Goal: Task Accomplishment & Management: Complete application form

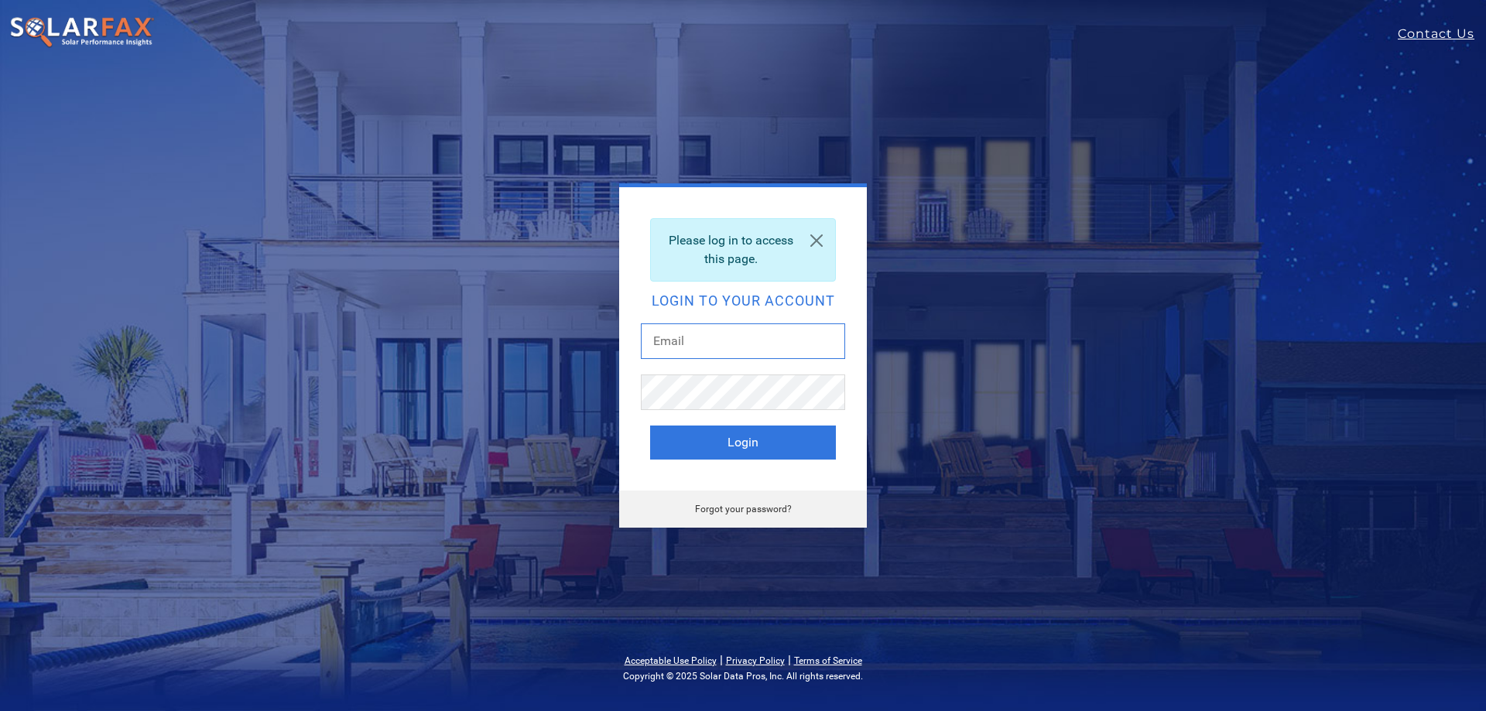
click at [736, 350] on input "text" at bounding box center [743, 341] width 204 height 36
type input "[EMAIL_ADDRESS][DOMAIN_NAME]"
click at [650, 426] on button "Login" at bounding box center [743, 443] width 186 height 34
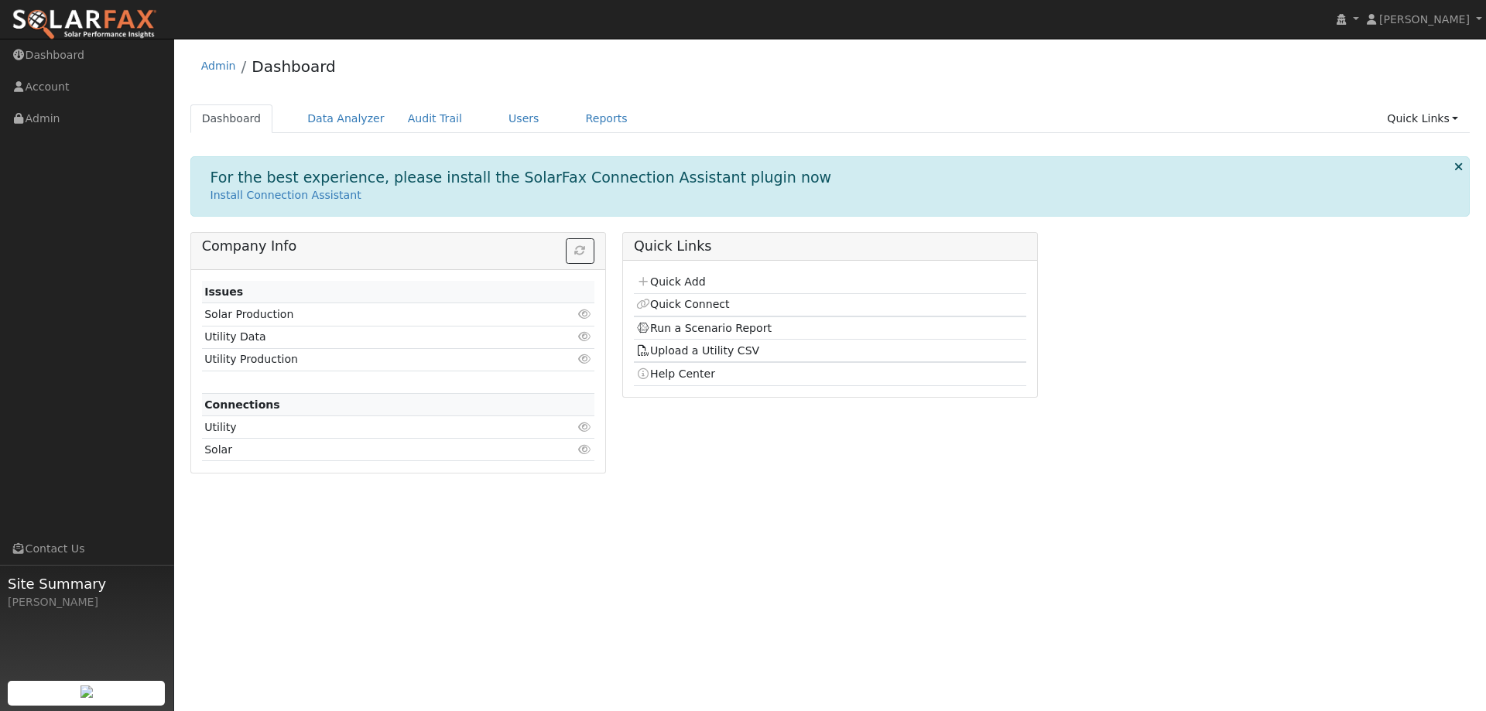
click at [479, 77] on div "Admin Dashboard" at bounding box center [830, 69] width 1280 height 47
click at [662, 280] on link "Quick Add" at bounding box center [670, 281] width 69 height 12
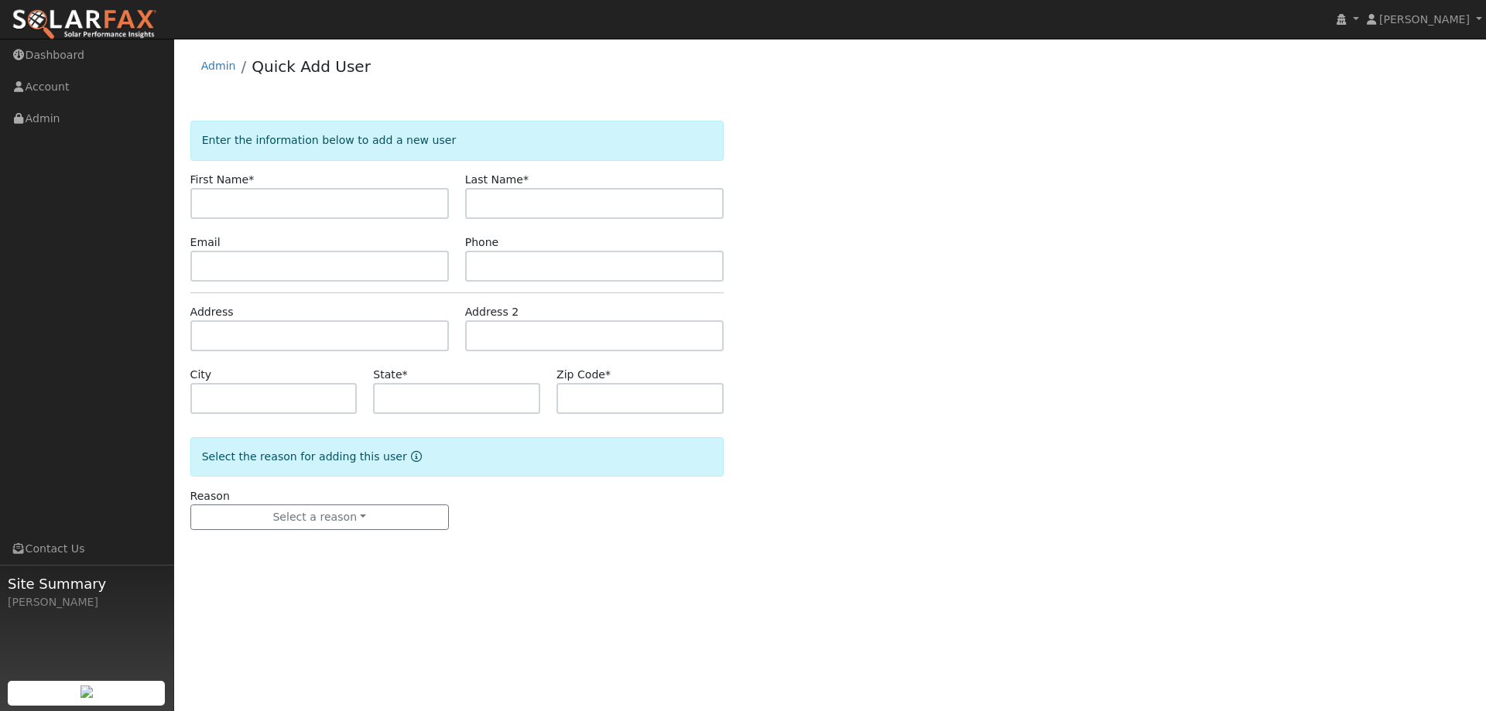
click at [244, 209] on input "text" at bounding box center [319, 203] width 258 height 31
type input "Cheleise"
type input "Alvillar"
click at [316, 275] on input "text" at bounding box center [319, 266] width 258 height 31
click at [316, 271] on input "text" at bounding box center [319, 266] width 258 height 31
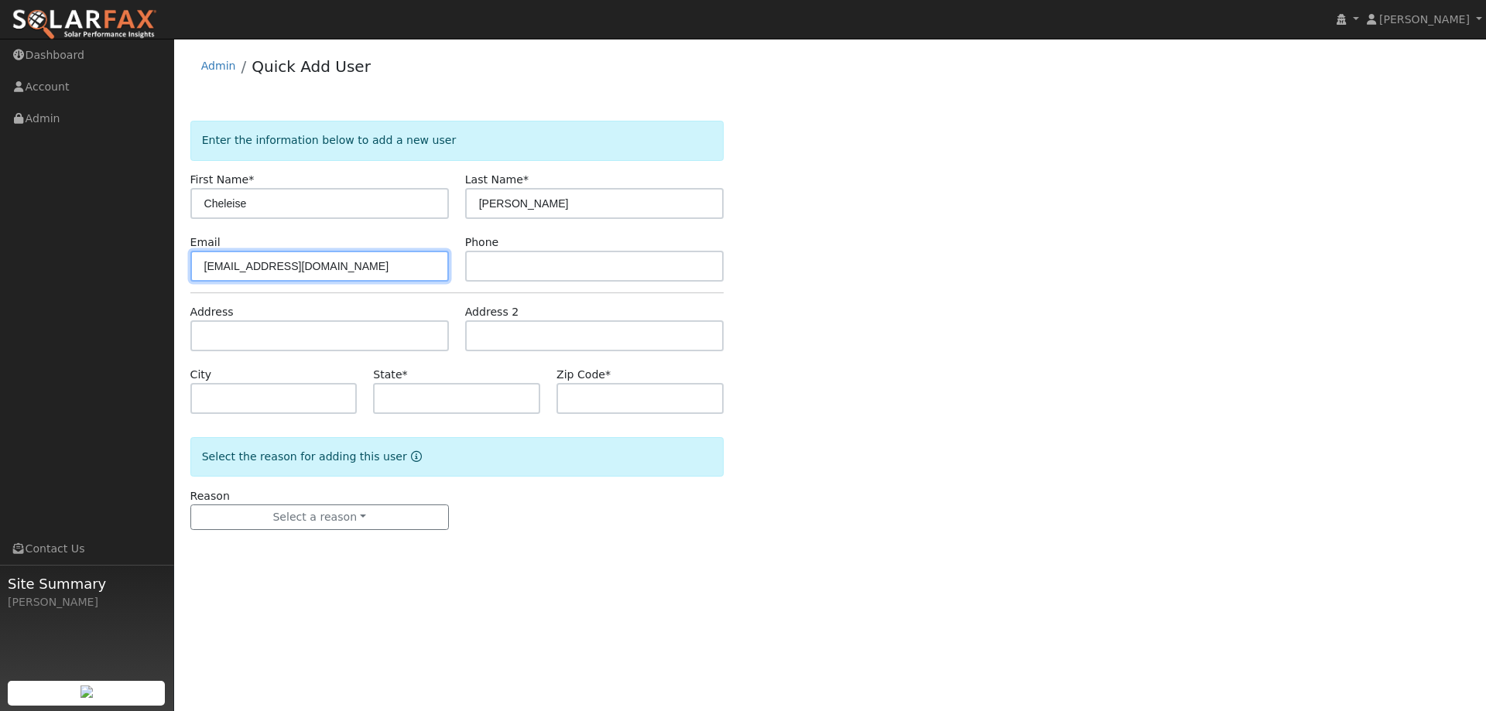
type input "ckalvillar@comcast.net"
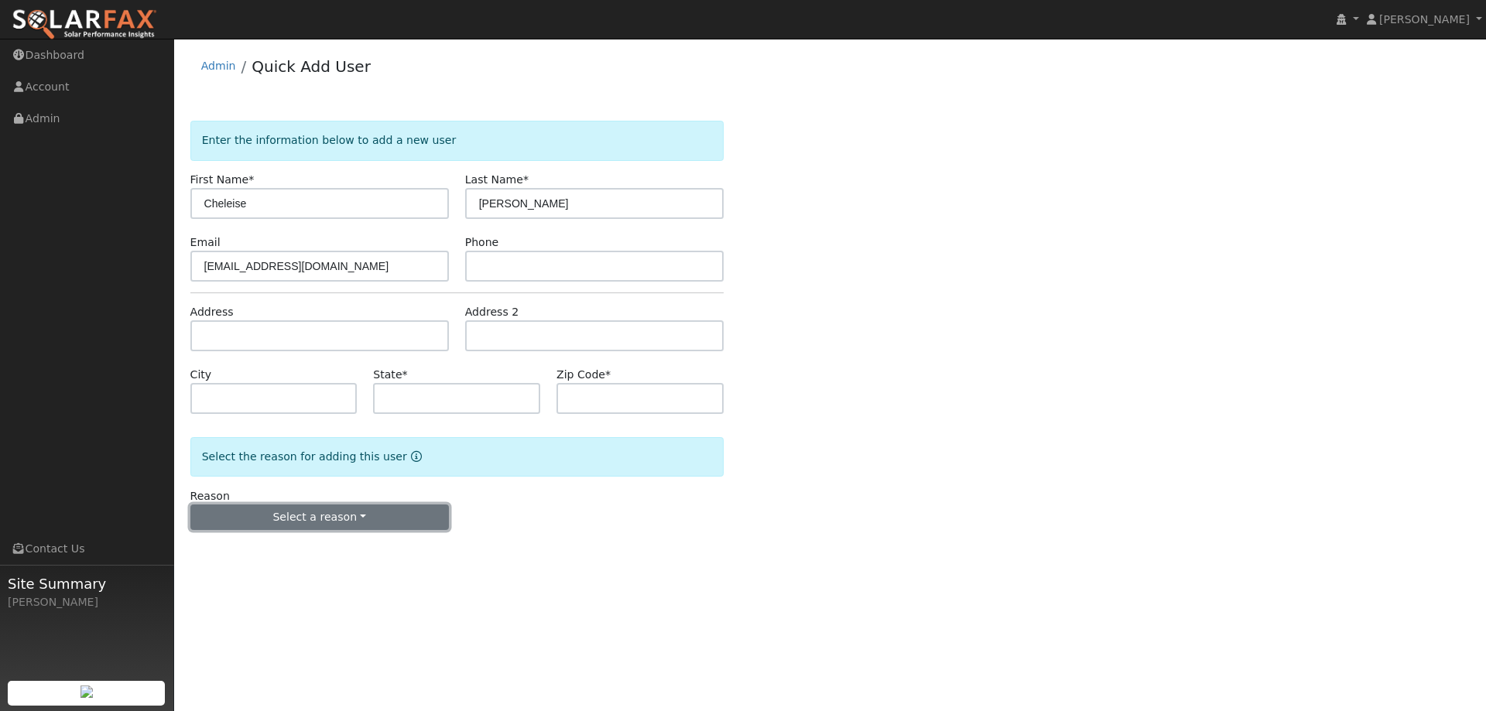
click at [381, 528] on button "Select a reason" at bounding box center [319, 517] width 258 height 26
click at [284, 592] on link "New customer has solar" at bounding box center [276, 593] width 171 height 22
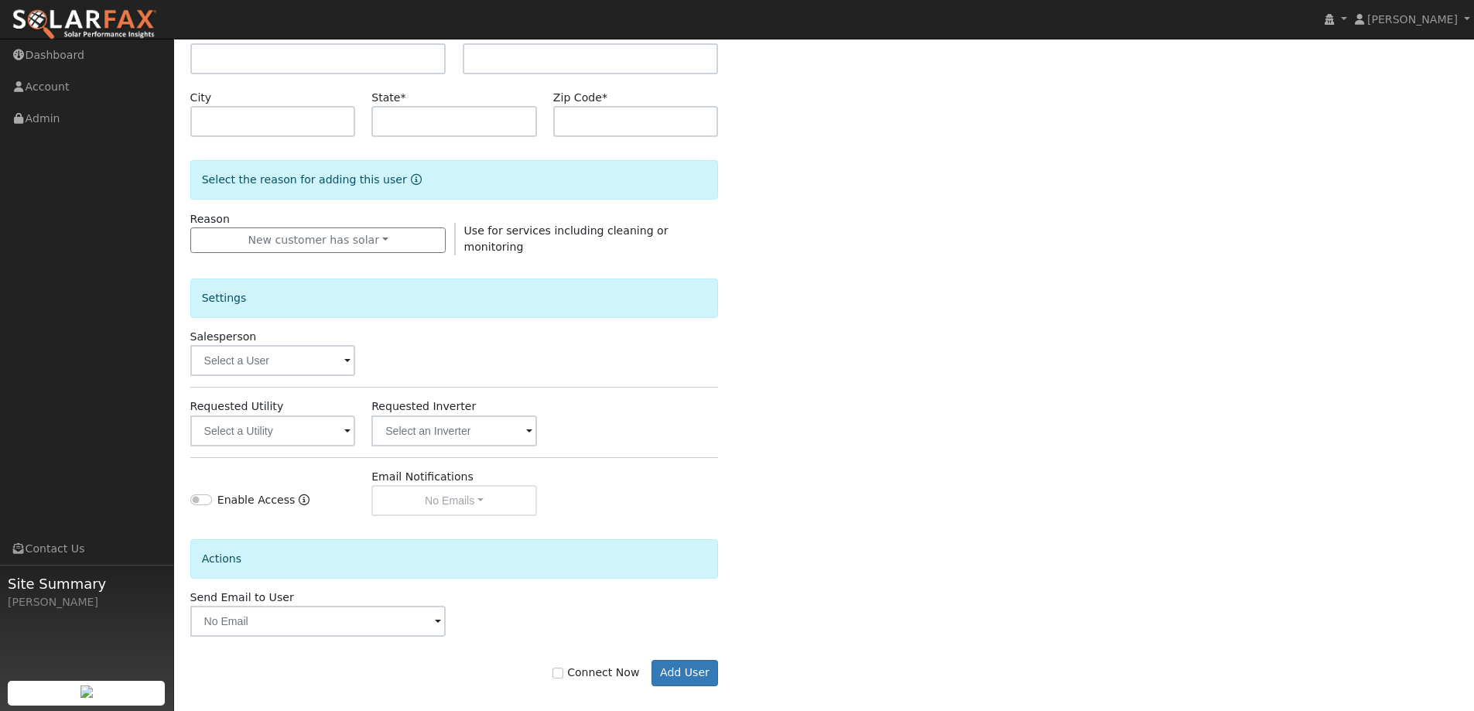
scroll to position [289, 0]
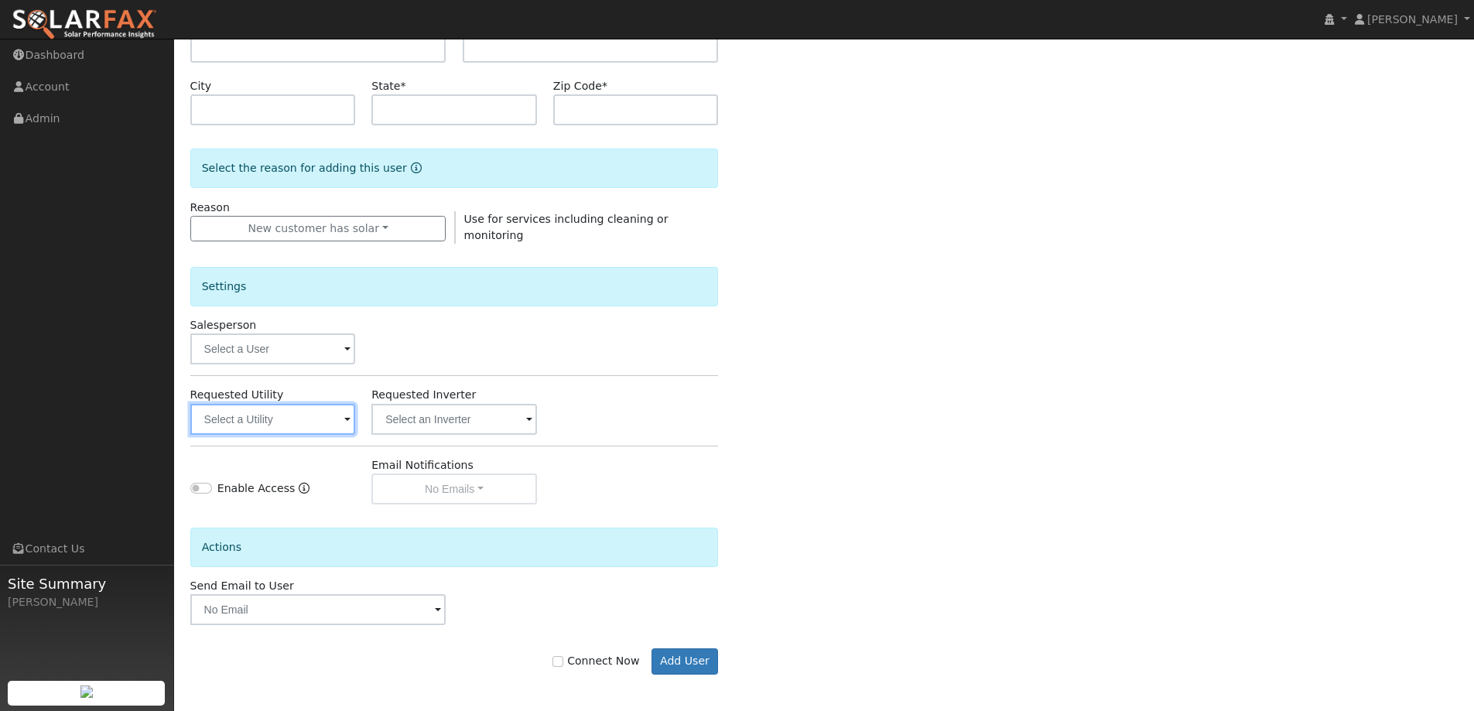
click at [270, 427] on input "text" at bounding box center [273, 419] width 166 height 31
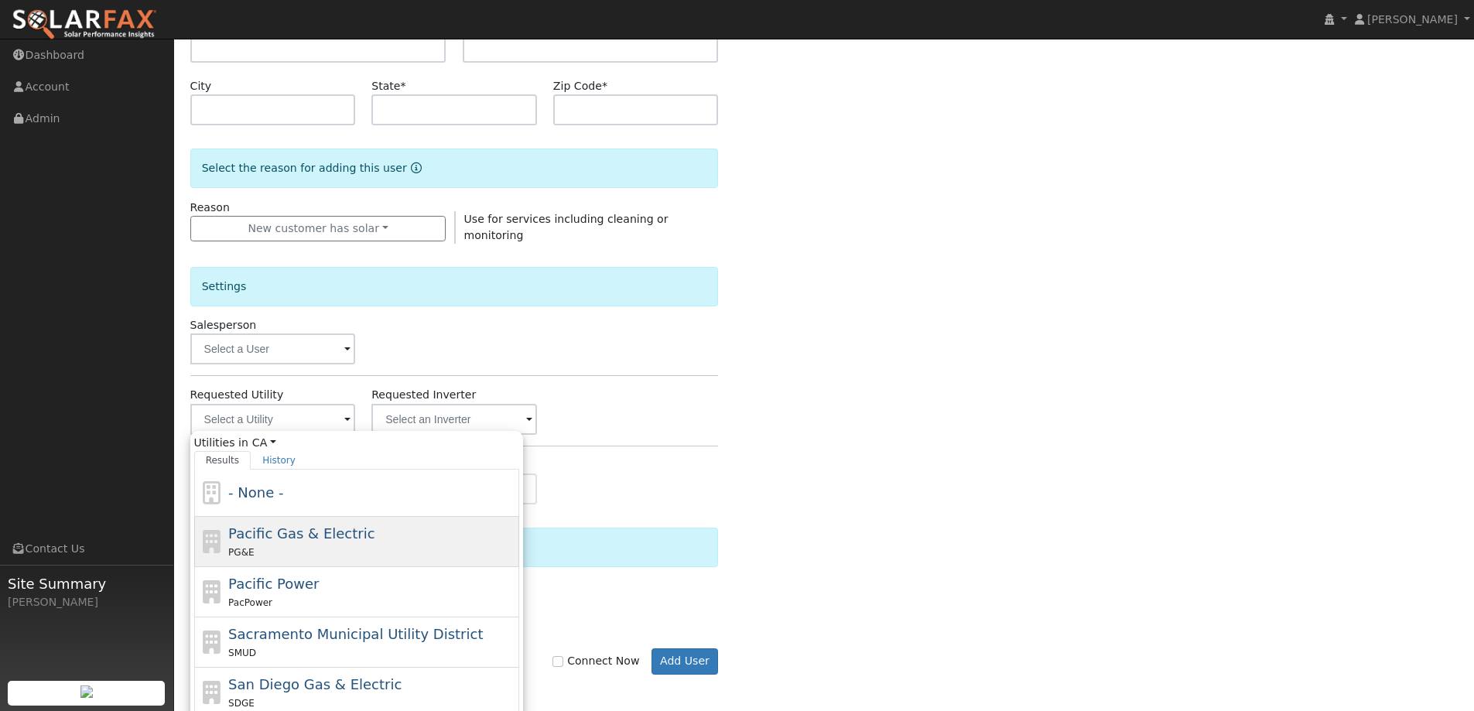
click at [310, 553] on div "PG&E" at bounding box center [371, 552] width 287 height 16
type input "Pacific Gas & Electric"
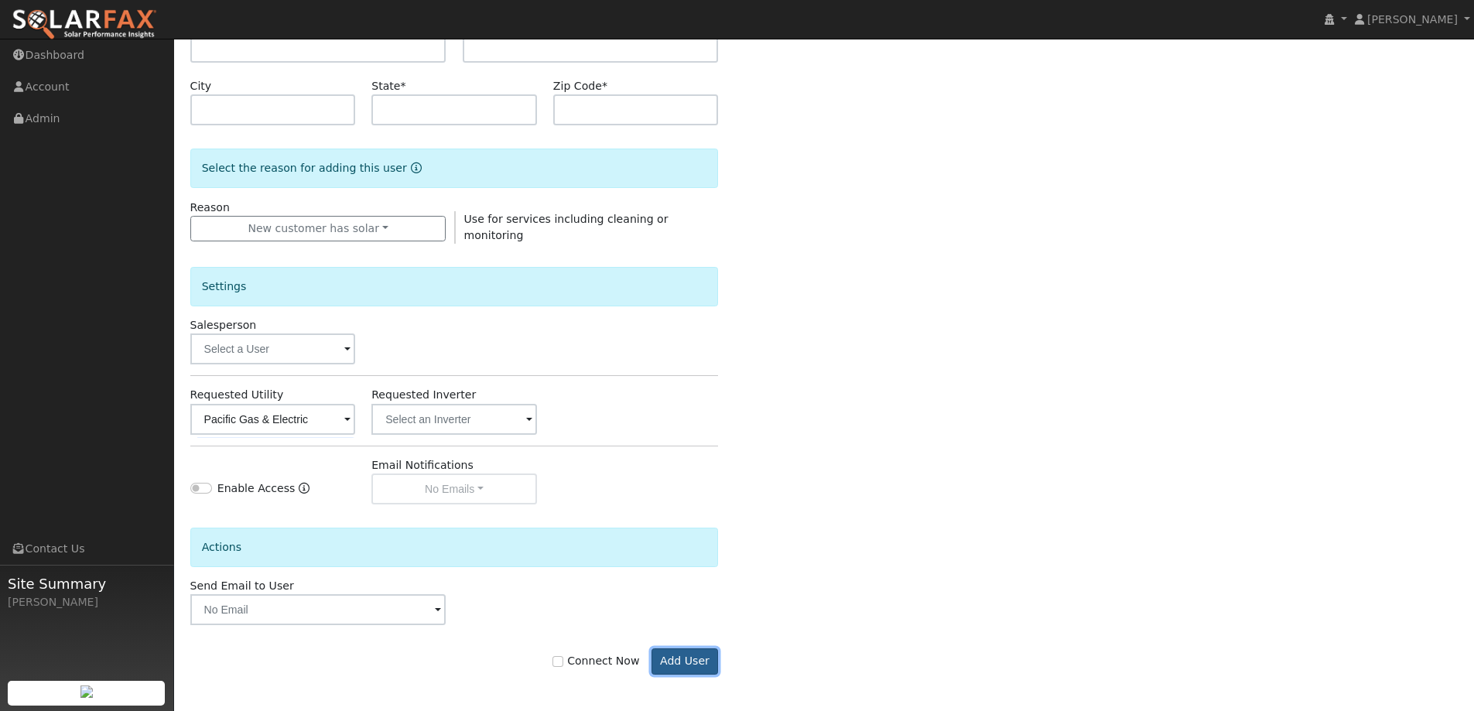
click at [706, 666] on button "Add User" at bounding box center [684, 661] width 67 height 26
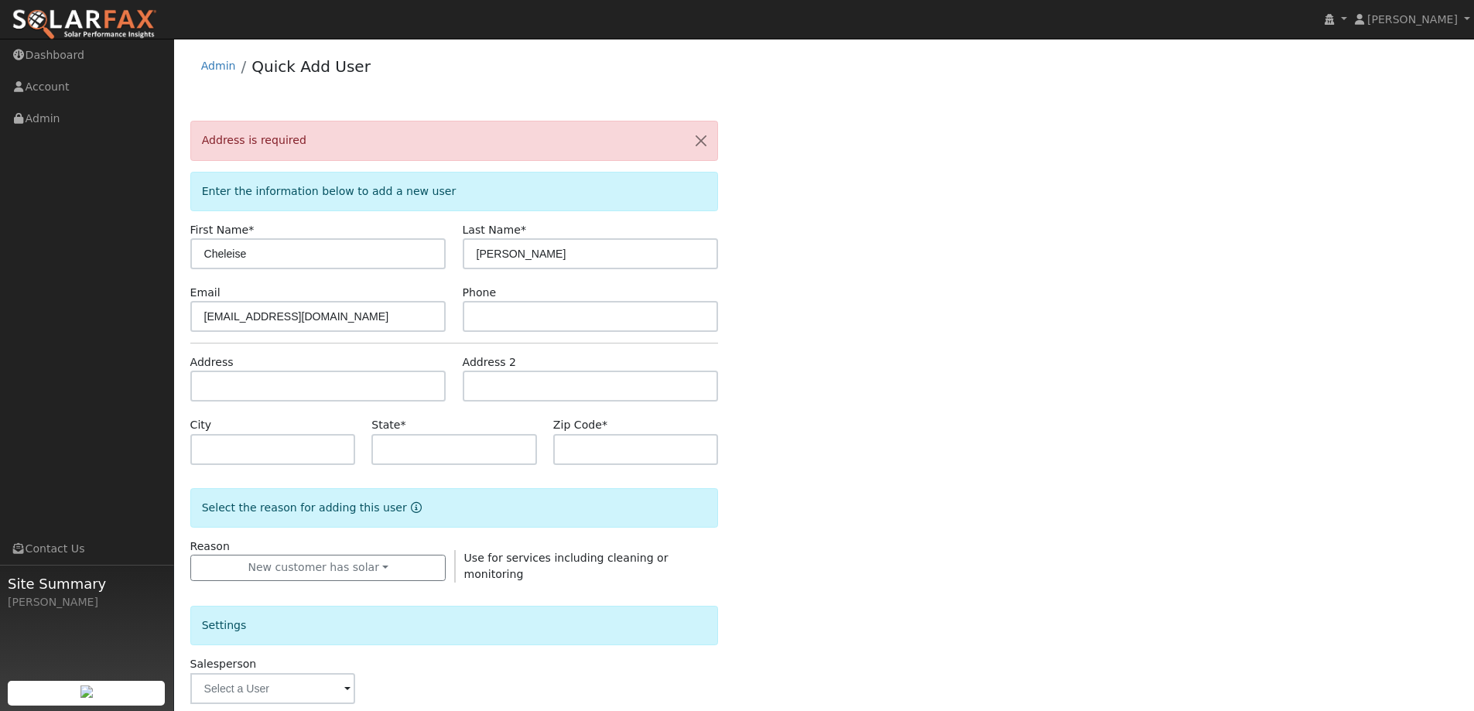
scroll to position [77, 0]
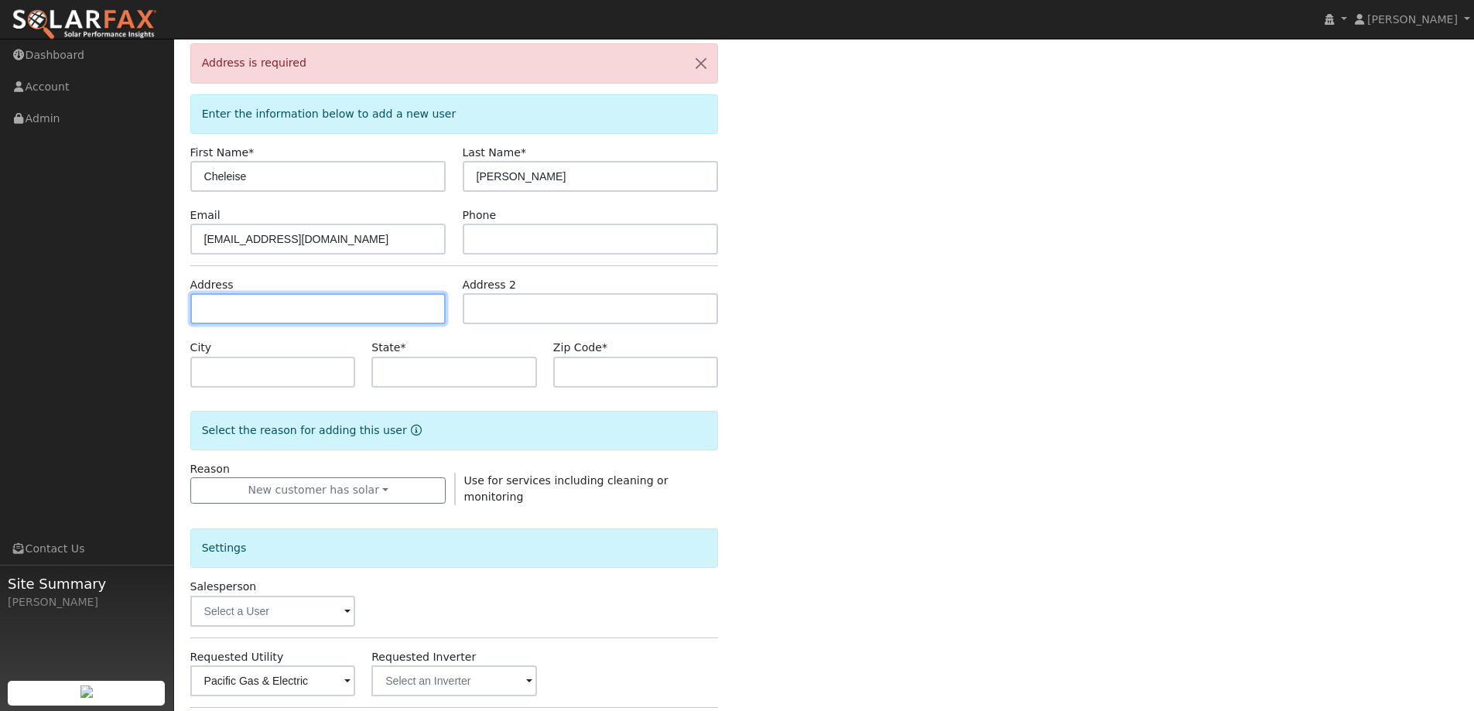
click at [360, 313] on input "text" at bounding box center [318, 308] width 256 height 31
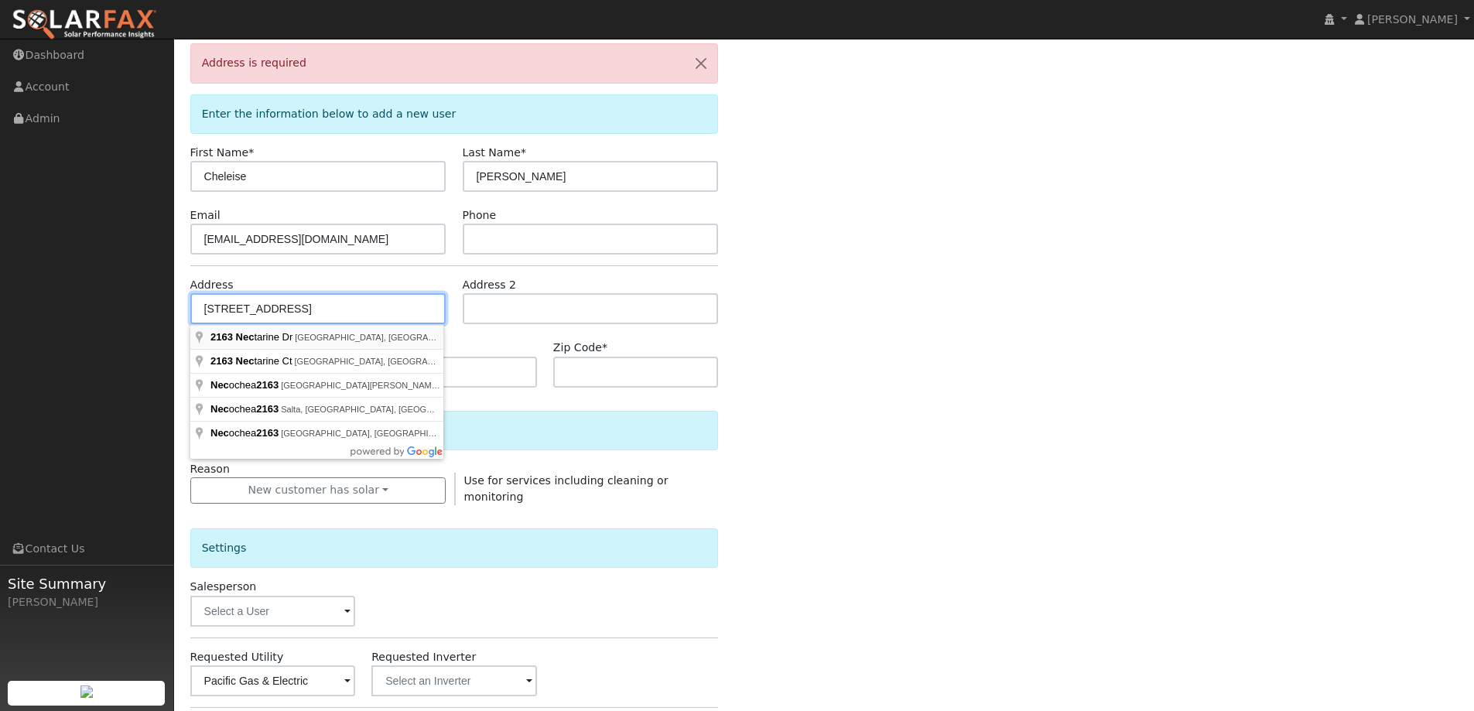
type input "[STREET_ADDRESS]"
type input "Santa Rosa"
type input "CA"
type input "95404"
click at [381, 330] on form "Address is required Enter the information below to add a new user First Name * …" at bounding box center [454, 505] width 528 height 924
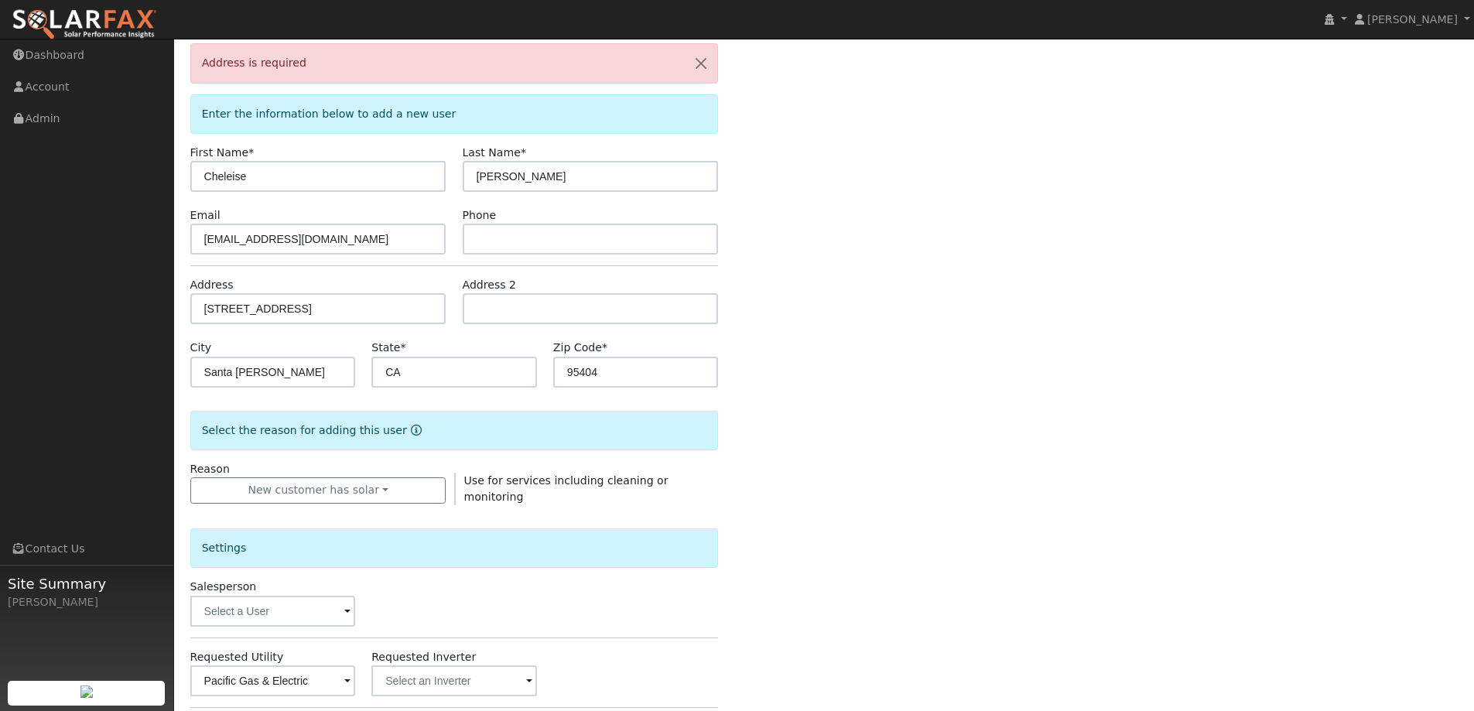
drag, startPoint x: 381, startPoint y: 330, endPoint x: 911, endPoint y: 248, distance: 536.4
click at [911, 250] on div "Address is required Enter the information below to add a new user First Name * …" at bounding box center [824, 505] width 1268 height 924
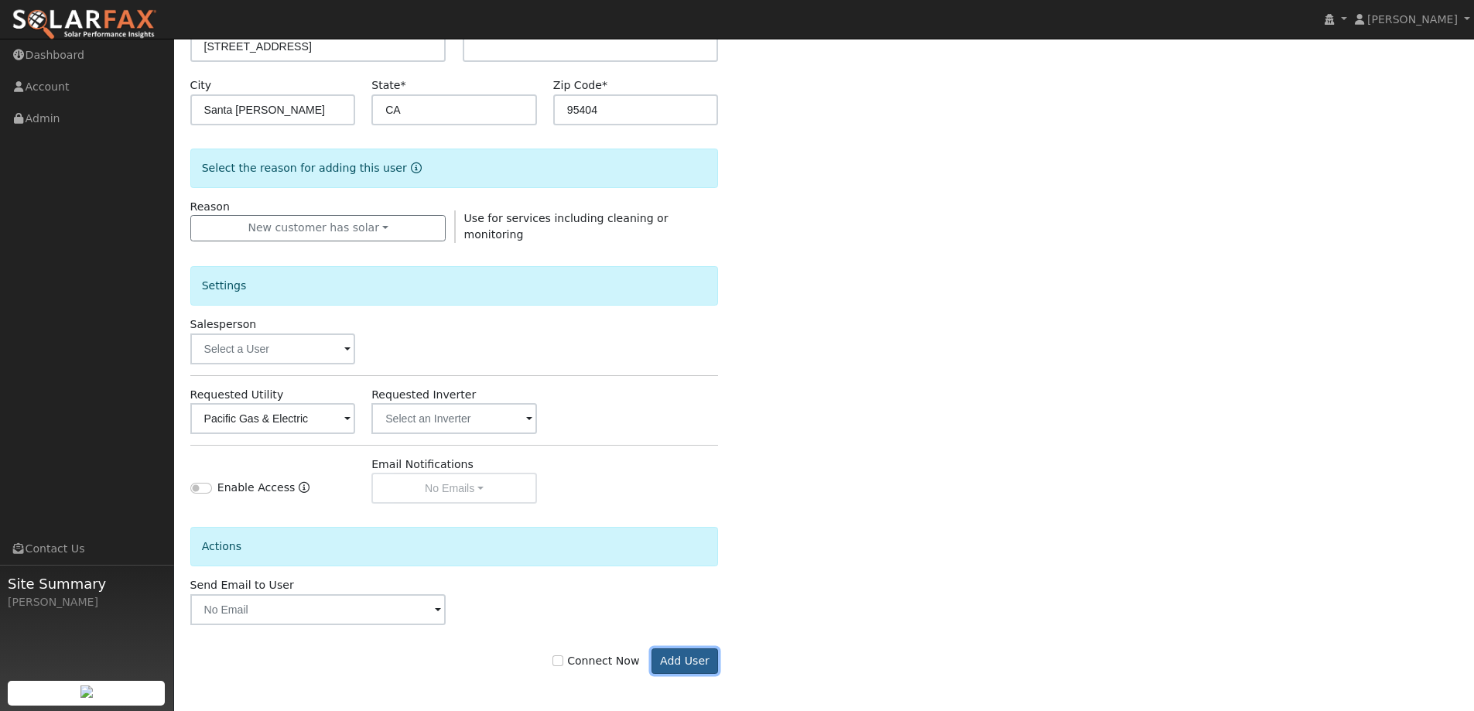
click at [680, 668] on button "Add User" at bounding box center [684, 661] width 67 height 26
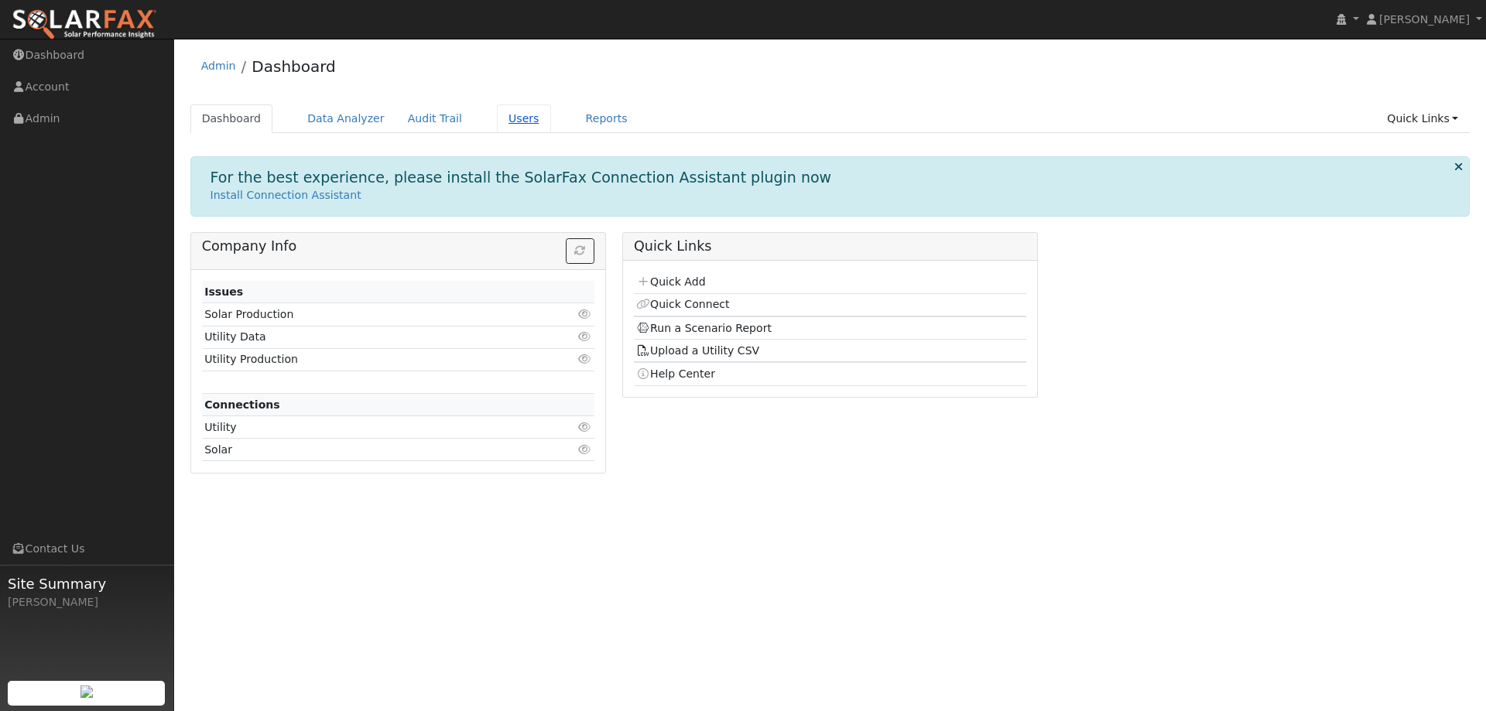
click at [497, 119] on link "Users" at bounding box center [524, 118] width 54 height 29
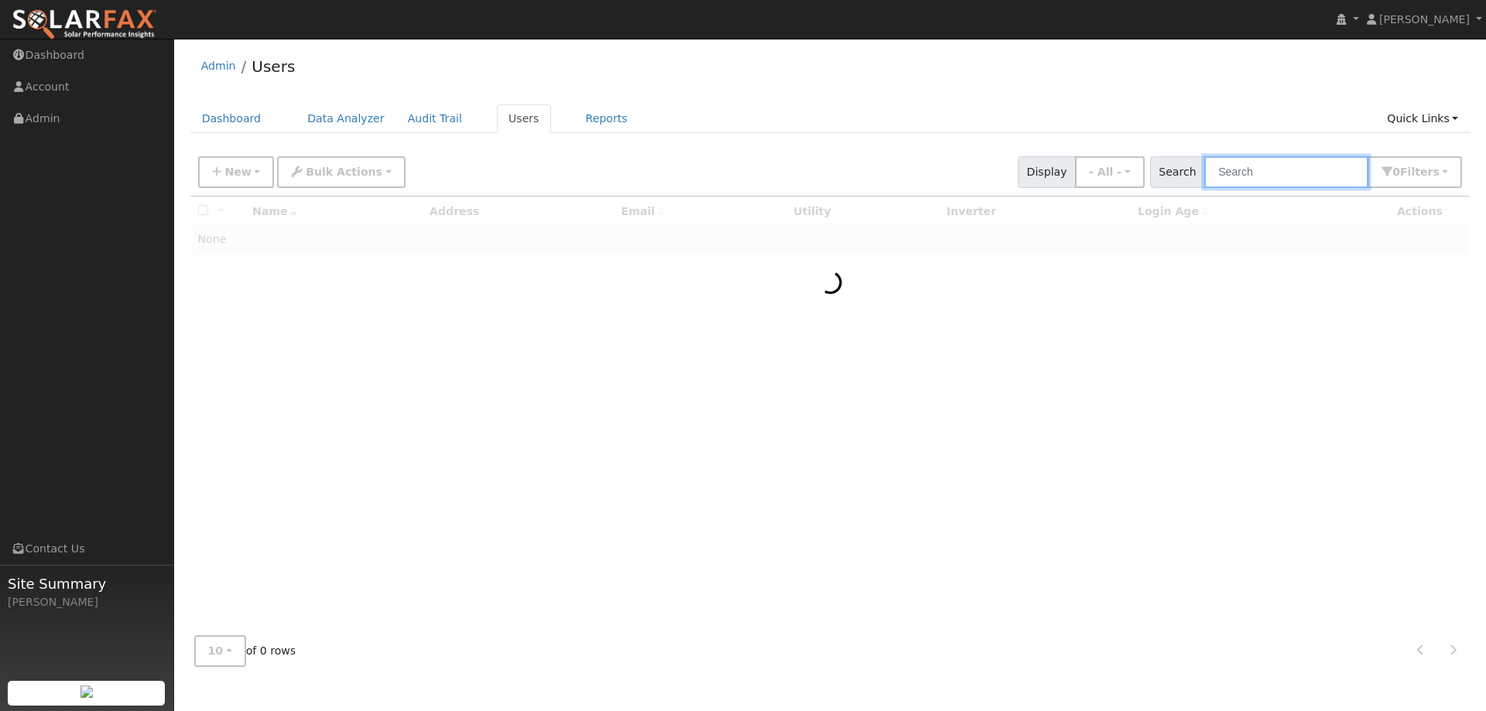
click at [1245, 175] on input "text" at bounding box center [1286, 172] width 164 height 32
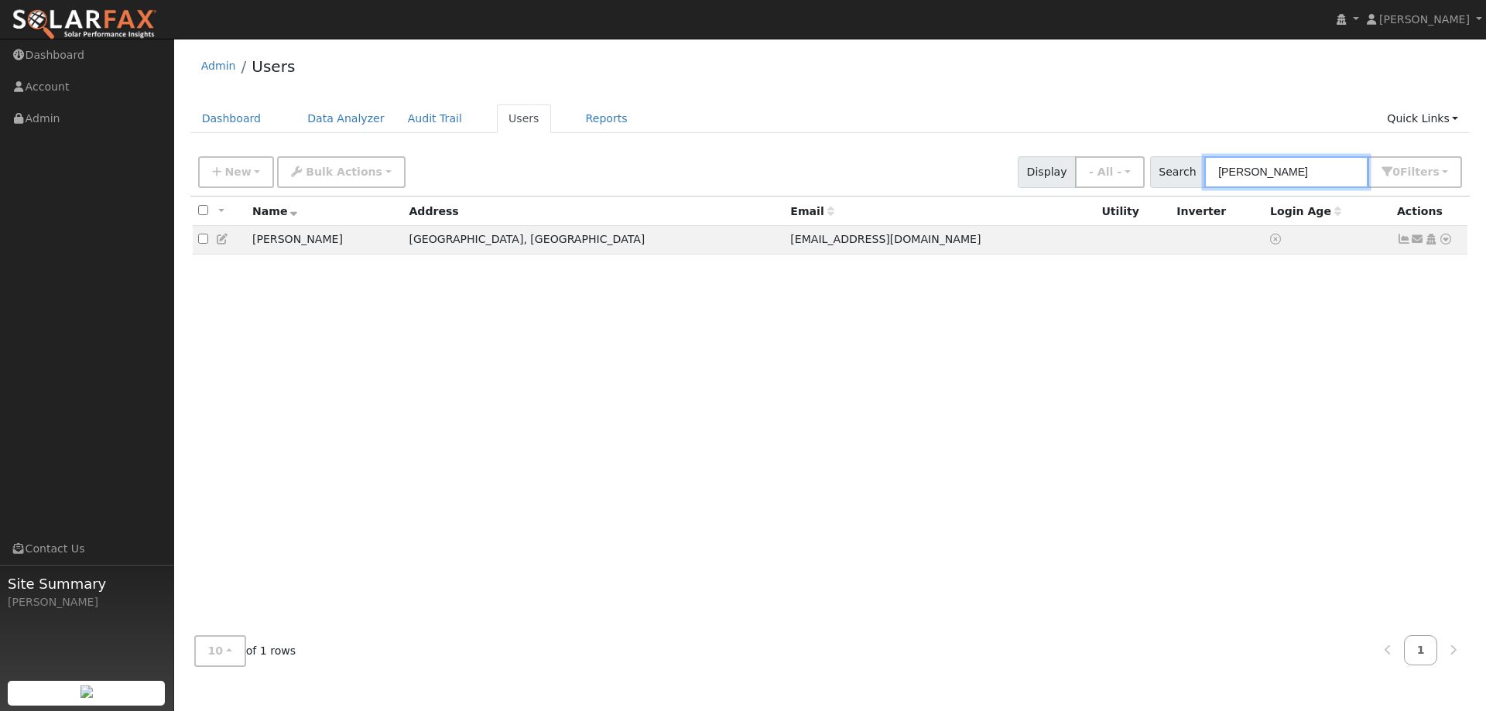
type input "[PERSON_NAME]"
click at [708, 104] on ul "Dashboard Data Analyzer Audit Trail Users Reports Quick Links Quick Add Quick C…" at bounding box center [830, 118] width 1280 height 29
click at [226, 244] on icon at bounding box center [223, 239] width 14 height 11
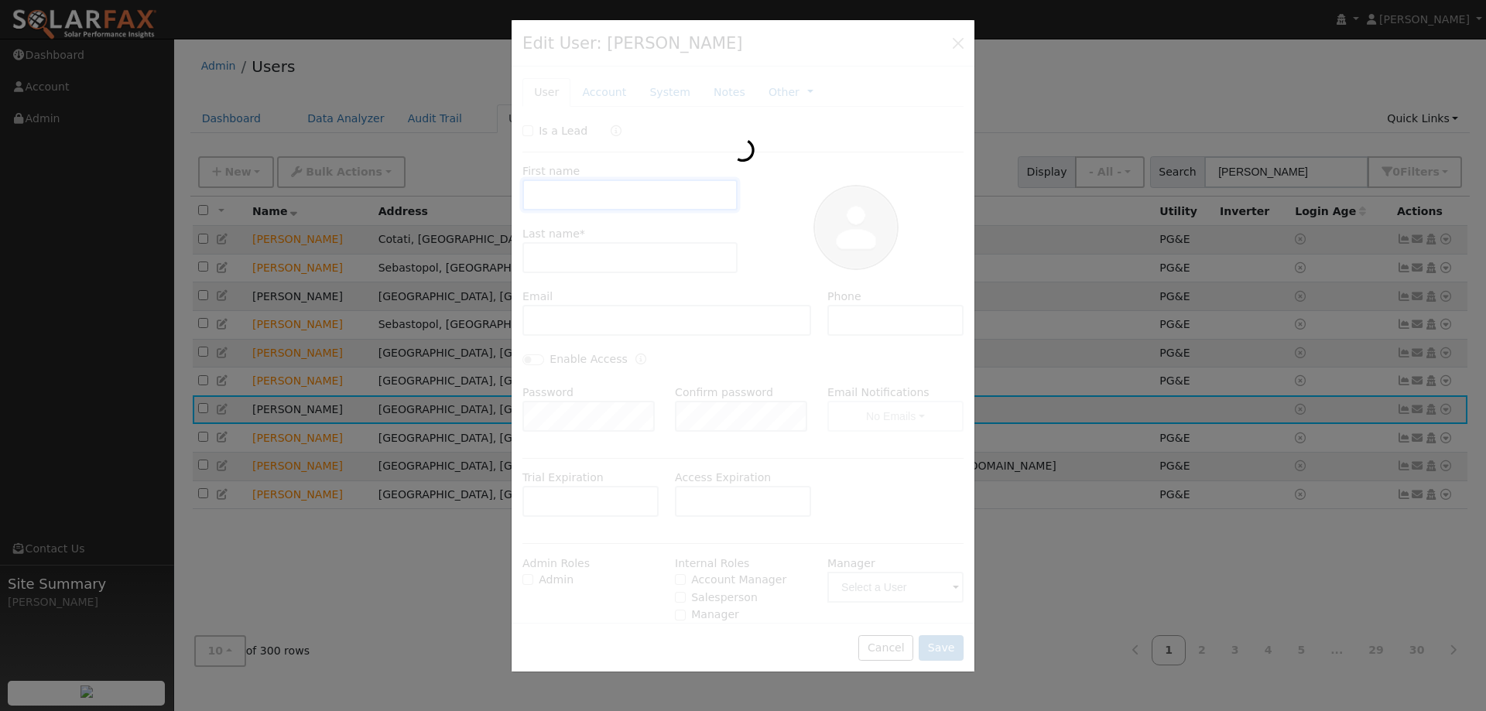
type input "Cheleise"
type input "Alvillar"
type input "[EMAIL_ADDRESS][DOMAIN_NAME]"
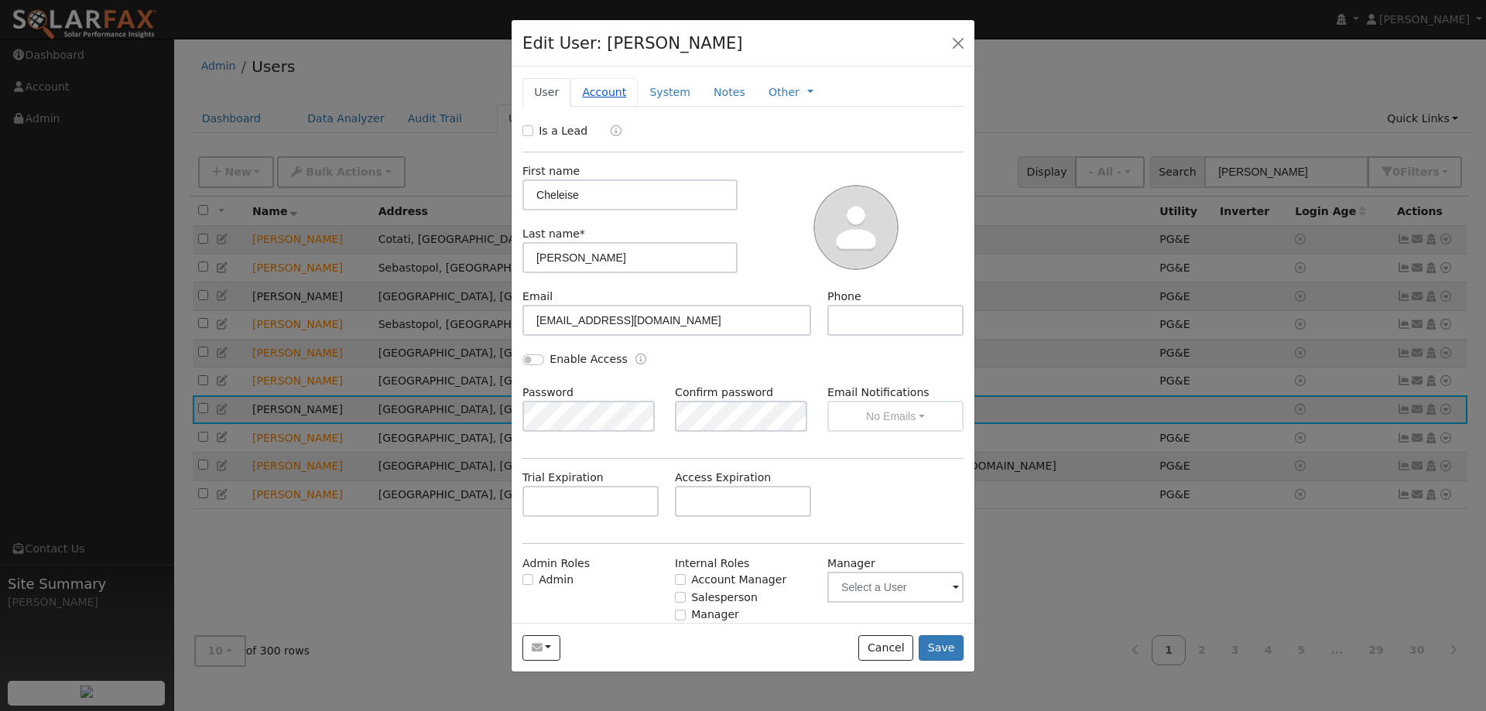
click at [615, 103] on link "Account" at bounding box center [603, 92] width 67 height 29
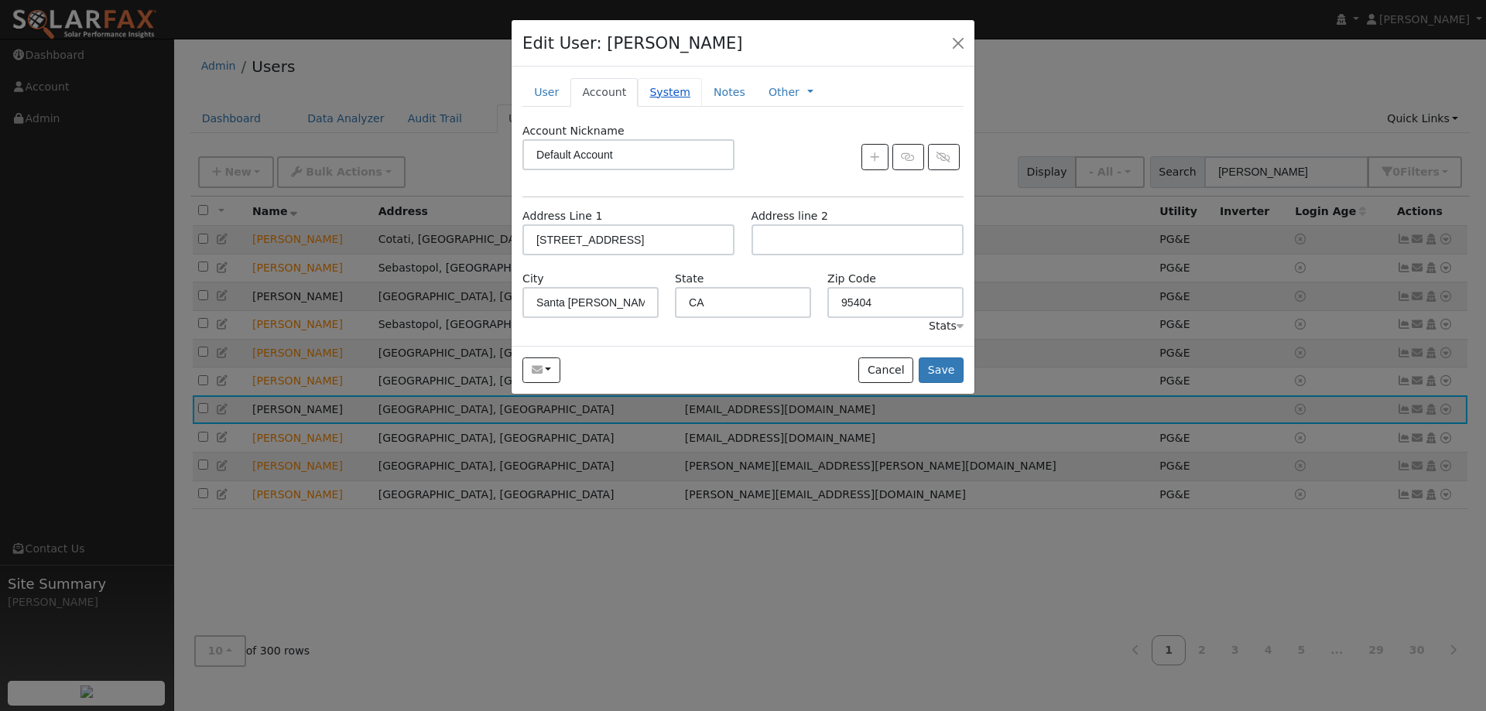
click at [666, 82] on link "System" at bounding box center [670, 92] width 64 height 29
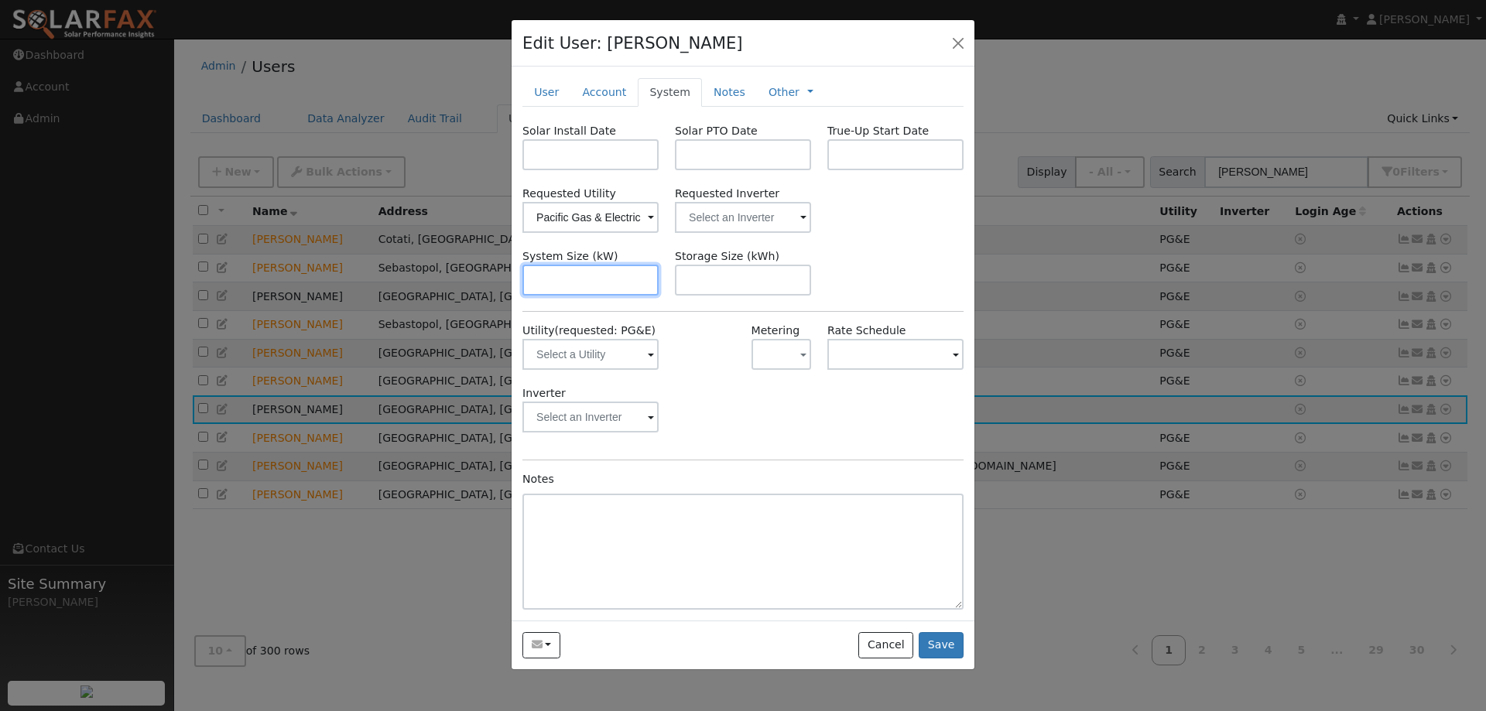
click at [631, 279] on input "text" at bounding box center [590, 280] width 136 height 31
click at [601, 354] on input "text" at bounding box center [590, 354] width 136 height 31
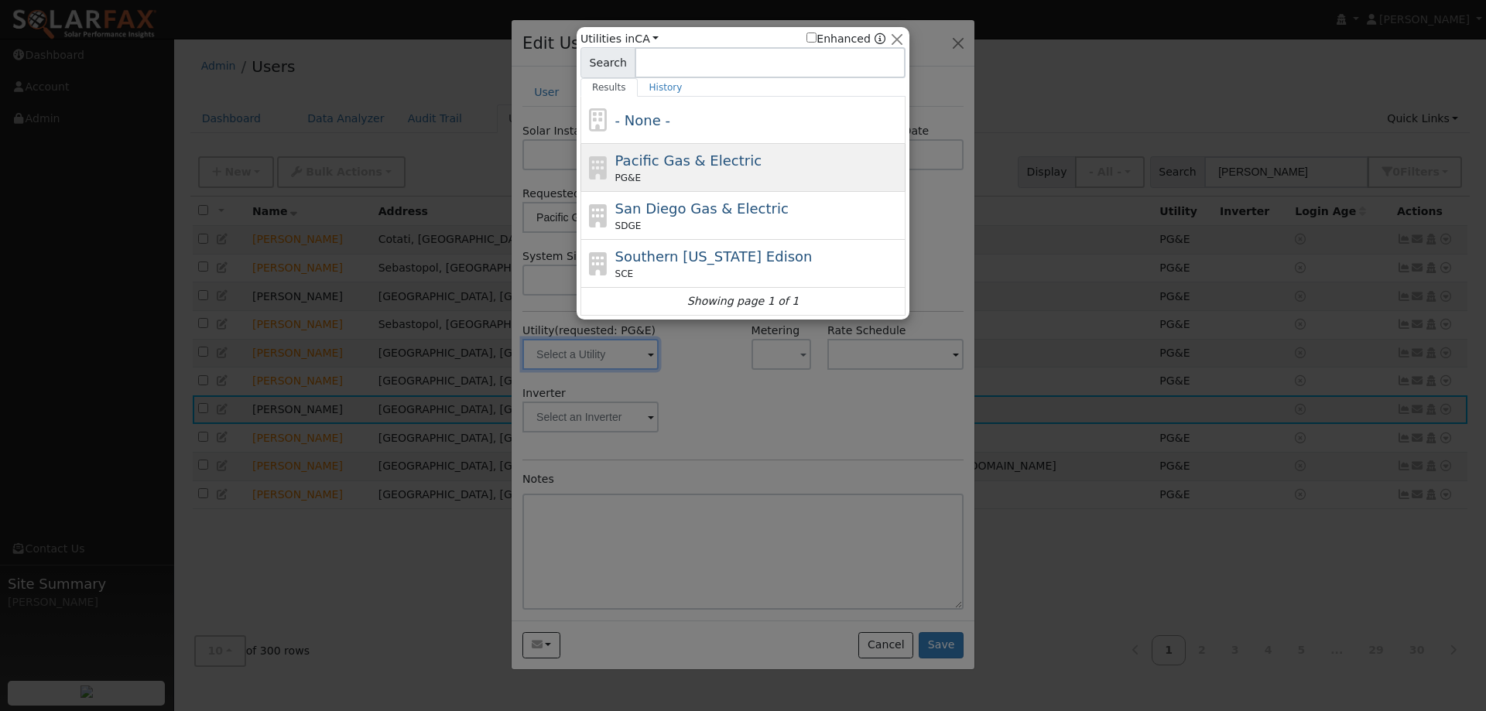
click at [656, 155] on span "Pacific Gas & Electric" at bounding box center [688, 160] width 146 height 16
type input "PG&E"
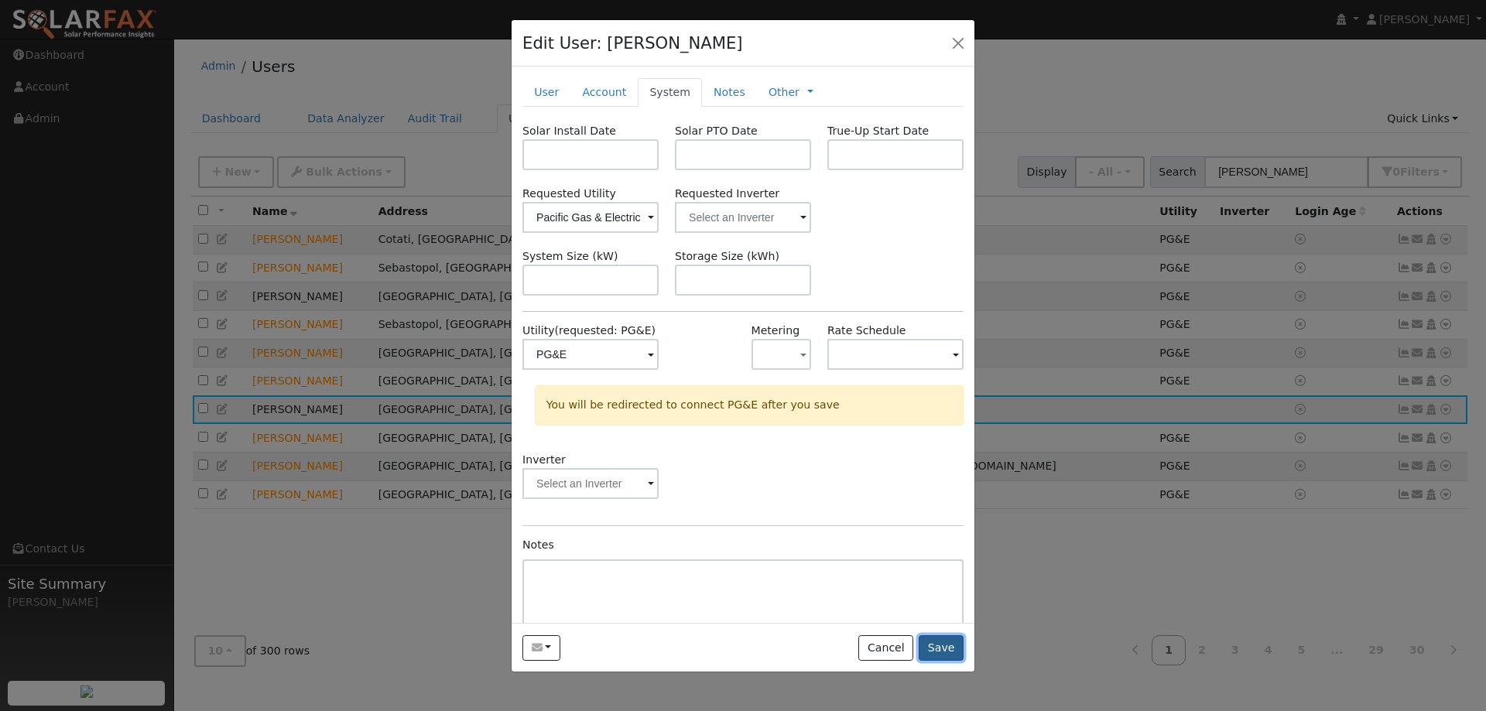
click at [949, 648] on button "Save" at bounding box center [940, 648] width 45 height 26
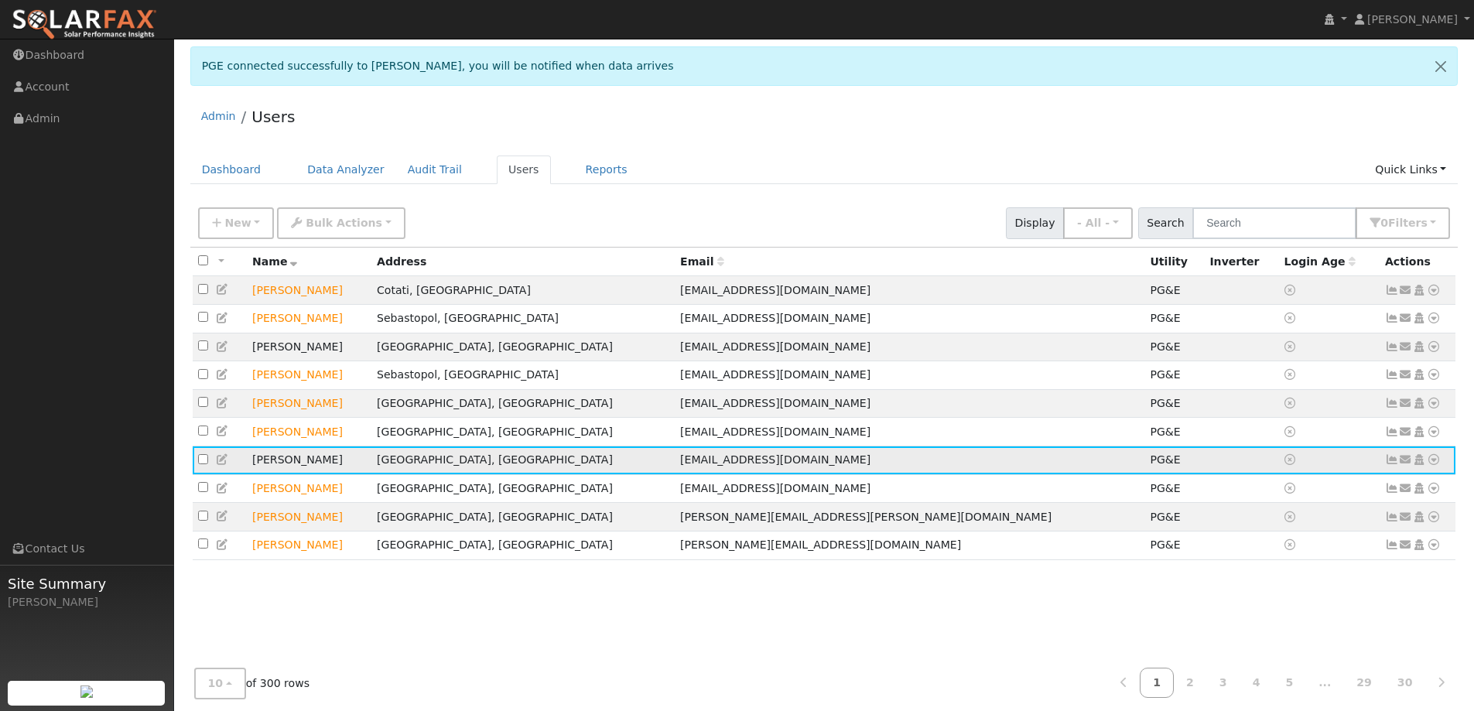
click at [1390, 465] on icon at bounding box center [1392, 459] width 14 height 11
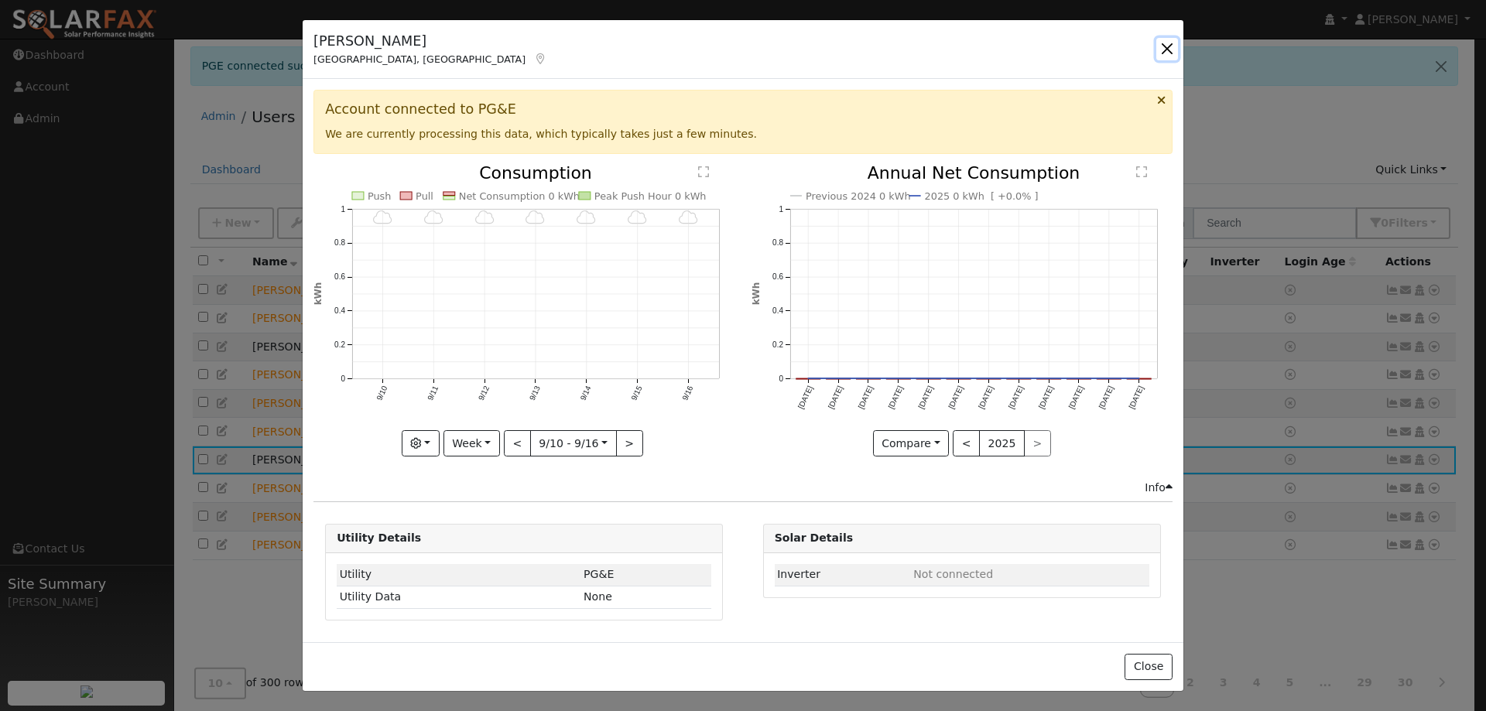
click at [1167, 50] on button "button" at bounding box center [1167, 49] width 22 height 22
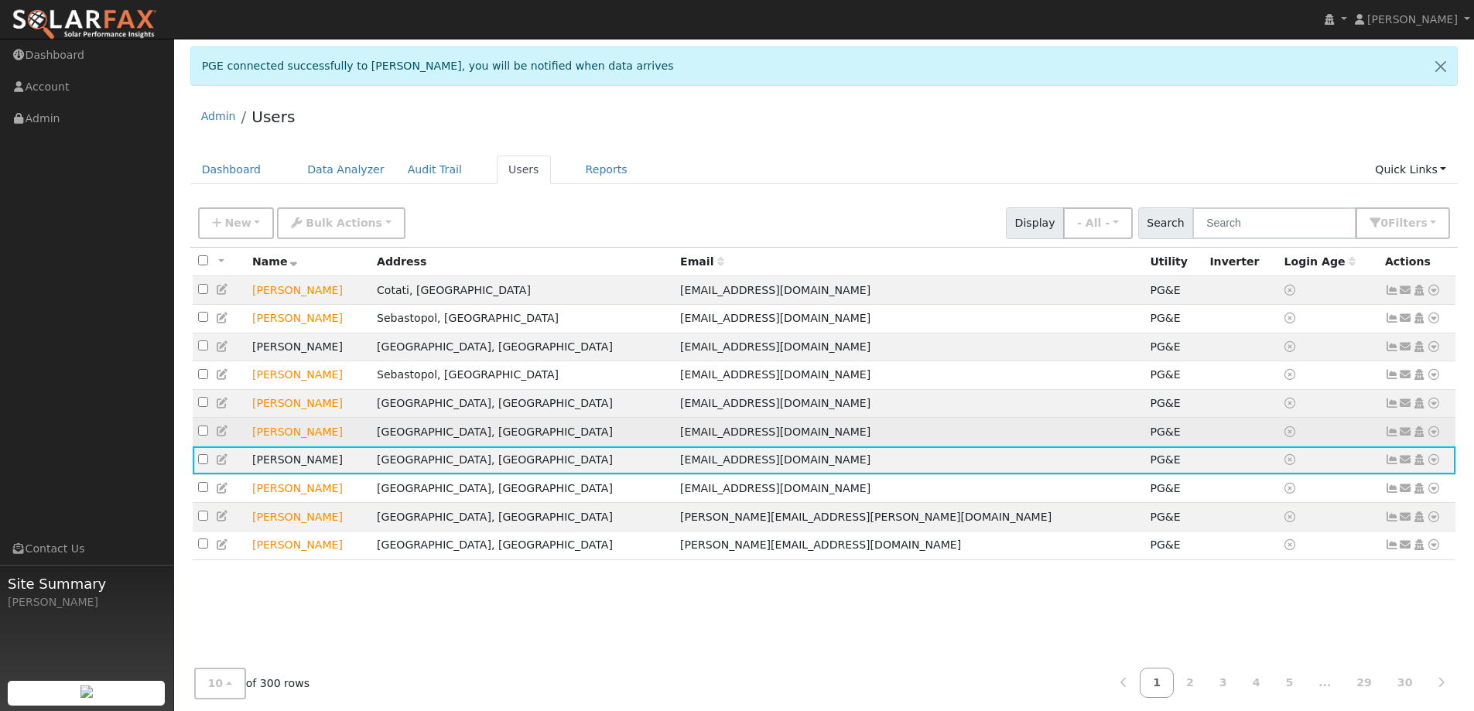
click at [1391, 437] on icon at bounding box center [1392, 431] width 14 height 11
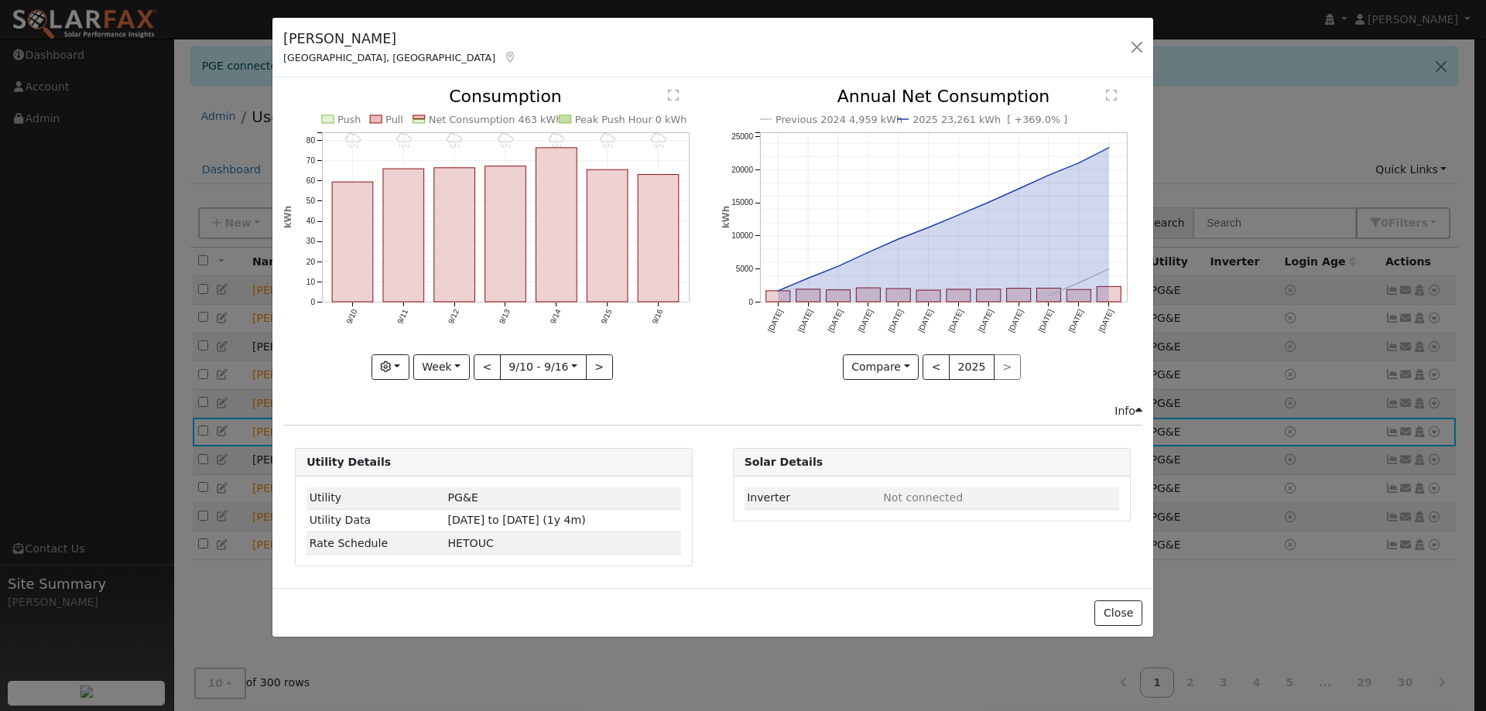
drag, startPoint x: 316, startPoint y: 36, endPoint x: 289, endPoint y: 31, distance: 28.4
click at [289, 31] on h5 "[PERSON_NAME]" at bounding box center [400, 39] width 234 height 20
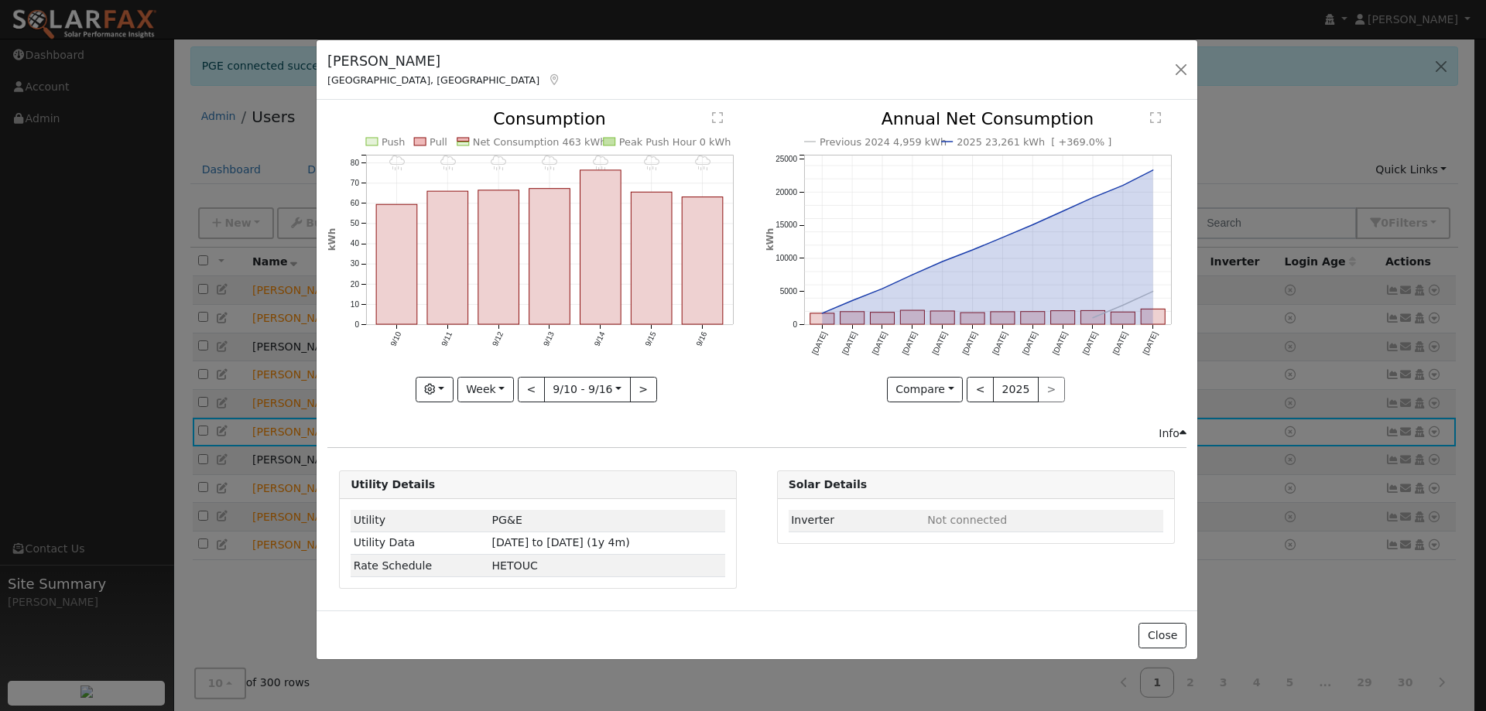
drag, startPoint x: 1020, startPoint y: 39, endPoint x: 1062, endPoint y: 63, distance: 48.6
click at [1062, 63] on div "Craig Allender Santa Rosa, CA Default Account Default Account 389 Piezzi Road, …" at bounding box center [756, 70] width 880 height 60
click at [1178, 68] on button "button" at bounding box center [1181, 70] width 22 height 22
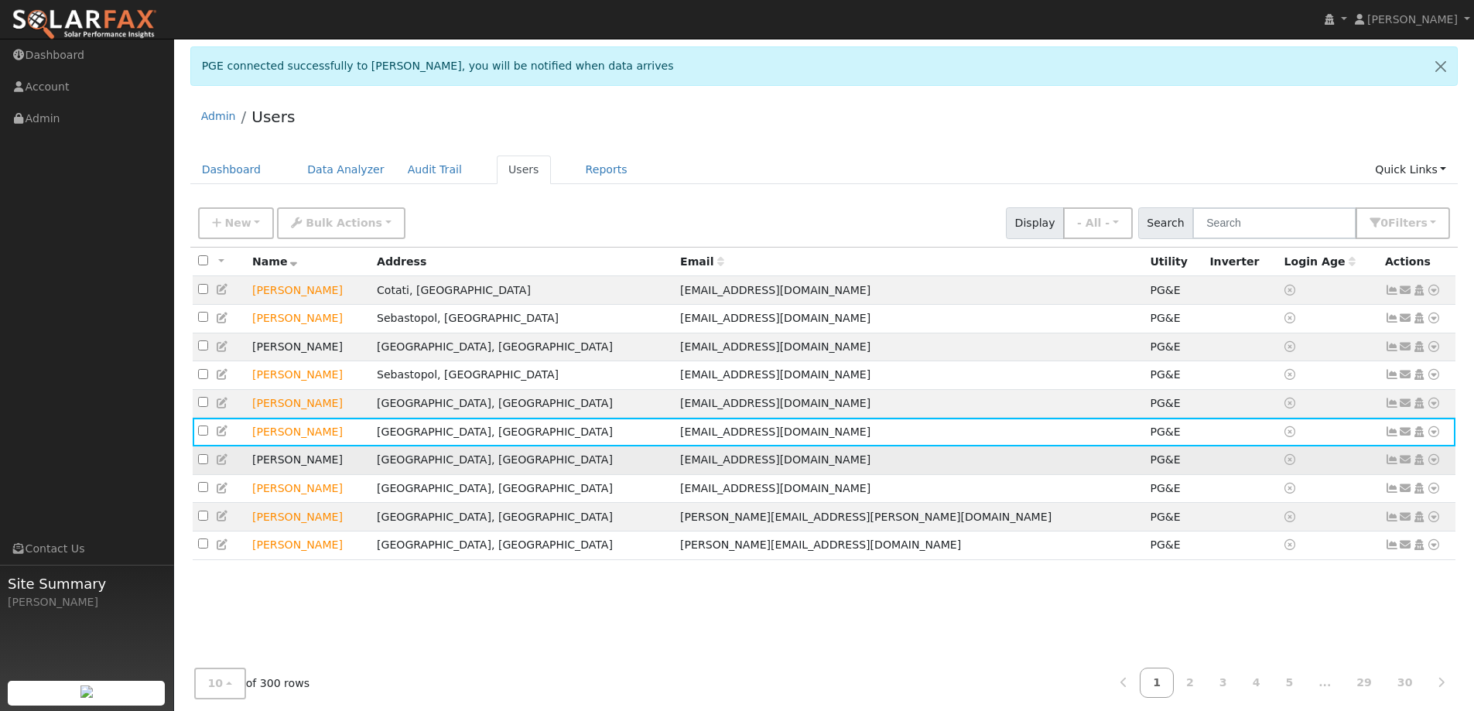
click at [1397, 465] on icon at bounding box center [1392, 459] width 14 height 11
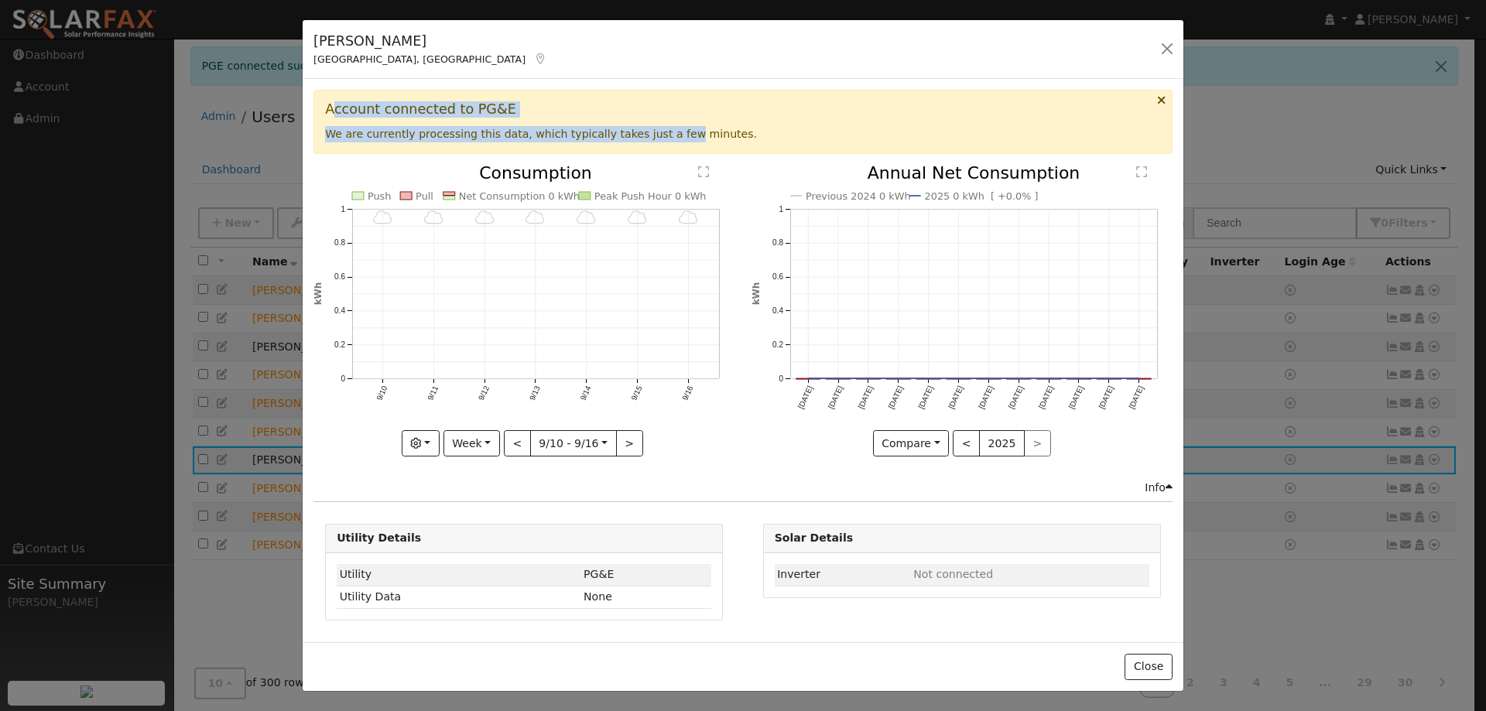
drag, startPoint x: 333, startPoint y: 107, endPoint x: 648, endPoint y: 149, distance: 318.4
click at [648, 149] on div "Account connected to PG&E We are currently processing this data, which typicall…" at bounding box center [742, 121] width 859 height 63
click at [677, 144] on div "Account connected to PG&E We are currently processing this data, which typicall…" at bounding box center [742, 121] width 859 height 63
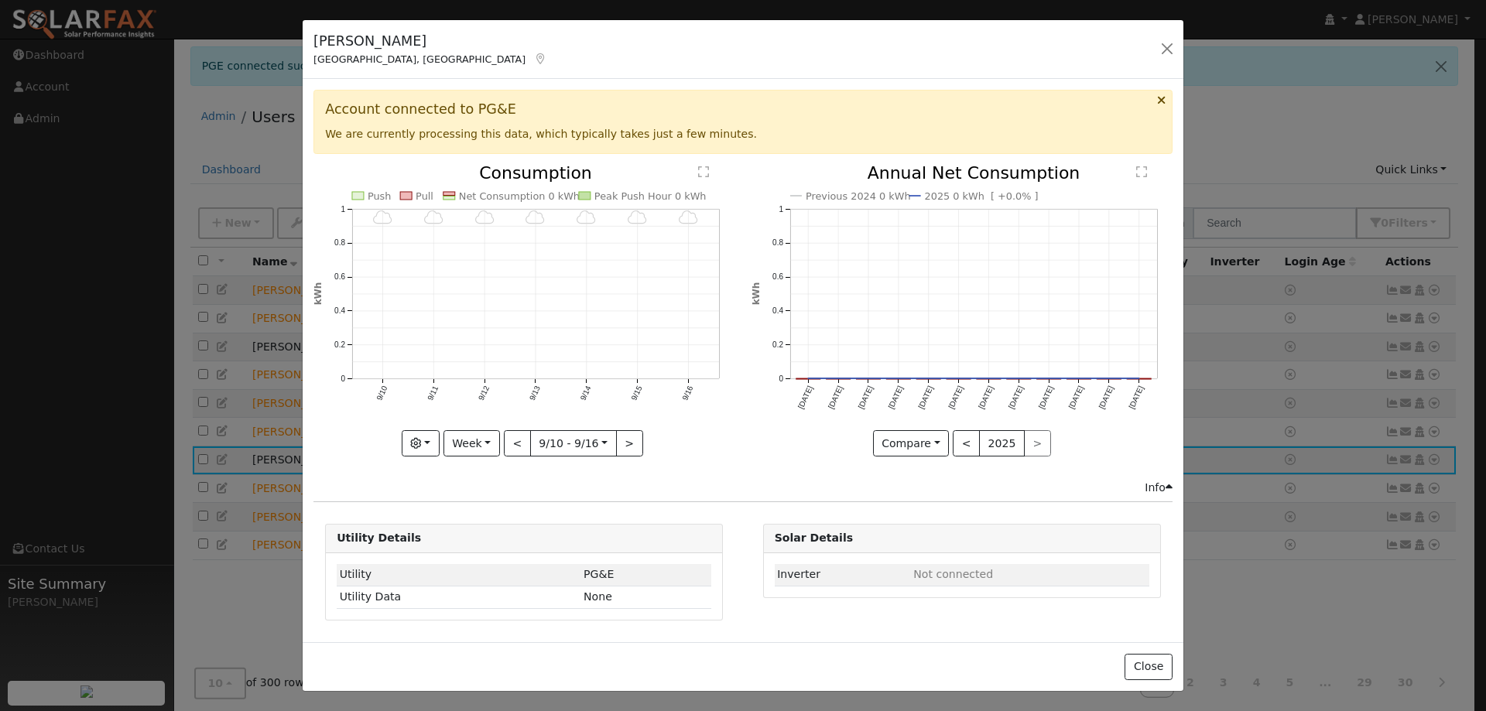
drag, startPoint x: 719, startPoint y: 136, endPoint x: 335, endPoint y: 107, distance: 384.9
click at [335, 107] on div "Account connected to PG&E We are currently processing this data, which typicall…" at bounding box center [742, 121] width 859 height 63
click at [335, 107] on h3 "Account connected to PG&E" at bounding box center [743, 109] width 836 height 16
drag, startPoint x: 330, startPoint y: 107, endPoint x: 733, endPoint y: 136, distance: 404.2
click at [733, 136] on div "Account connected to PG&E We are currently processing this data, which typicall…" at bounding box center [742, 121] width 859 height 63
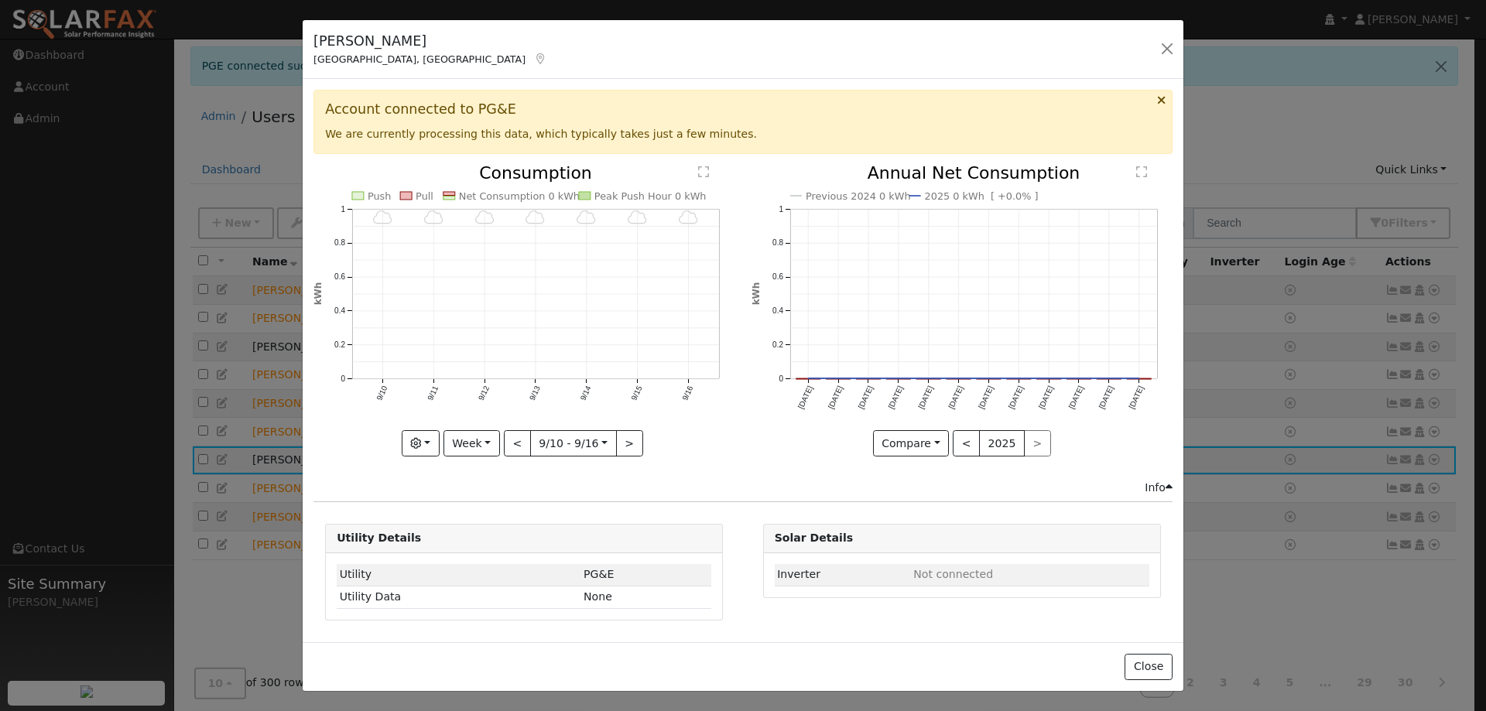
click at [733, 136] on div "Account connected to PG&E We are currently processing this data, which typicall…" at bounding box center [742, 121] width 859 height 63
click at [467, 450] on button "Week" at bounding box center [471, 443] width 56 height 26
click at [488, 540] on link "Year" at bounding box center [498, 541] width 108 height 22
type input "2024-09-01"
click at [1161, 50] on button "button" at bounding box center [1167, 49] width 22 height 22
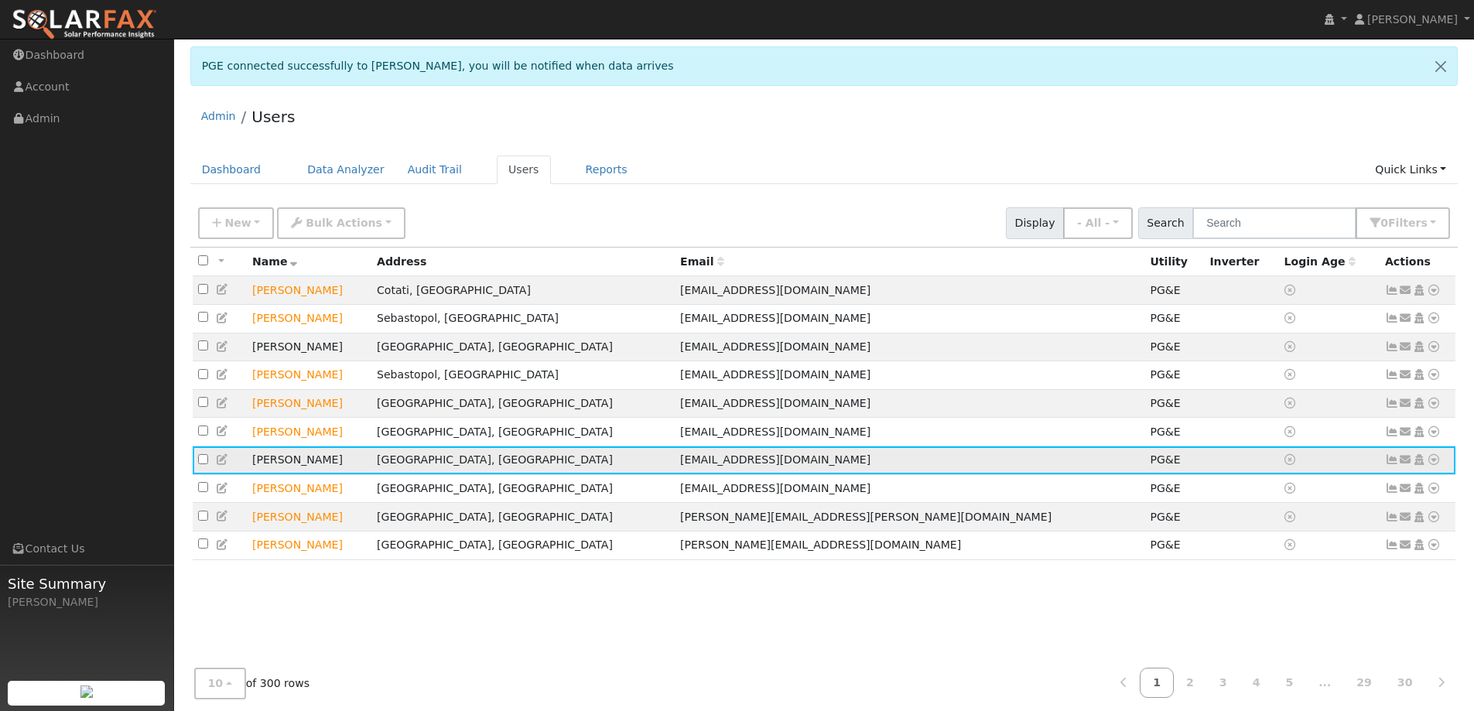
click at [1390, 465] on icon at bounding box center [1392, 459] width 14 height 11
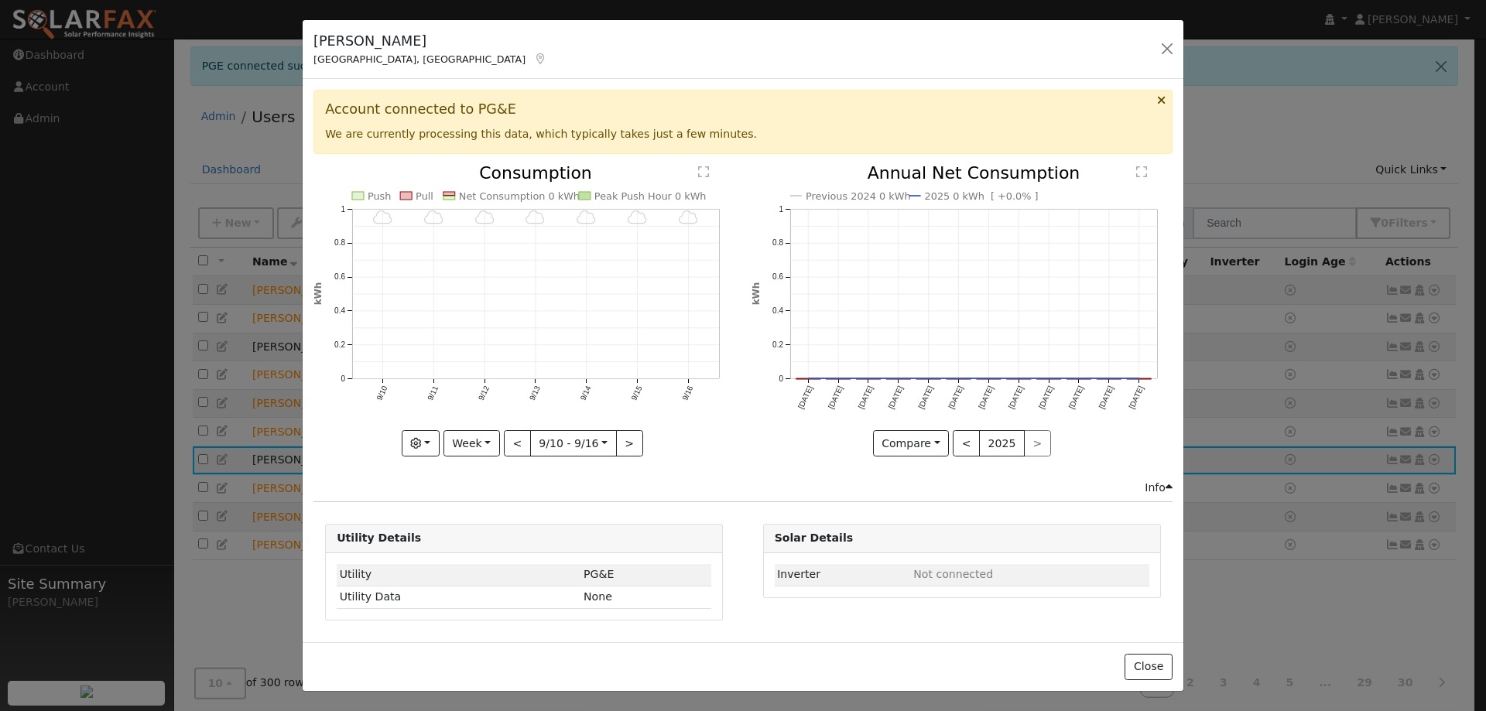
click at [1154, 52] on div "Cheleise Alvillar Santa Rosa, CA Default Account Default Account 2163 Nectarine…" at bounding box center [743, 50] width 880 height 60
click at [1176, 52] on button "button" at bounding box center [1167, 49] width 22 height 22
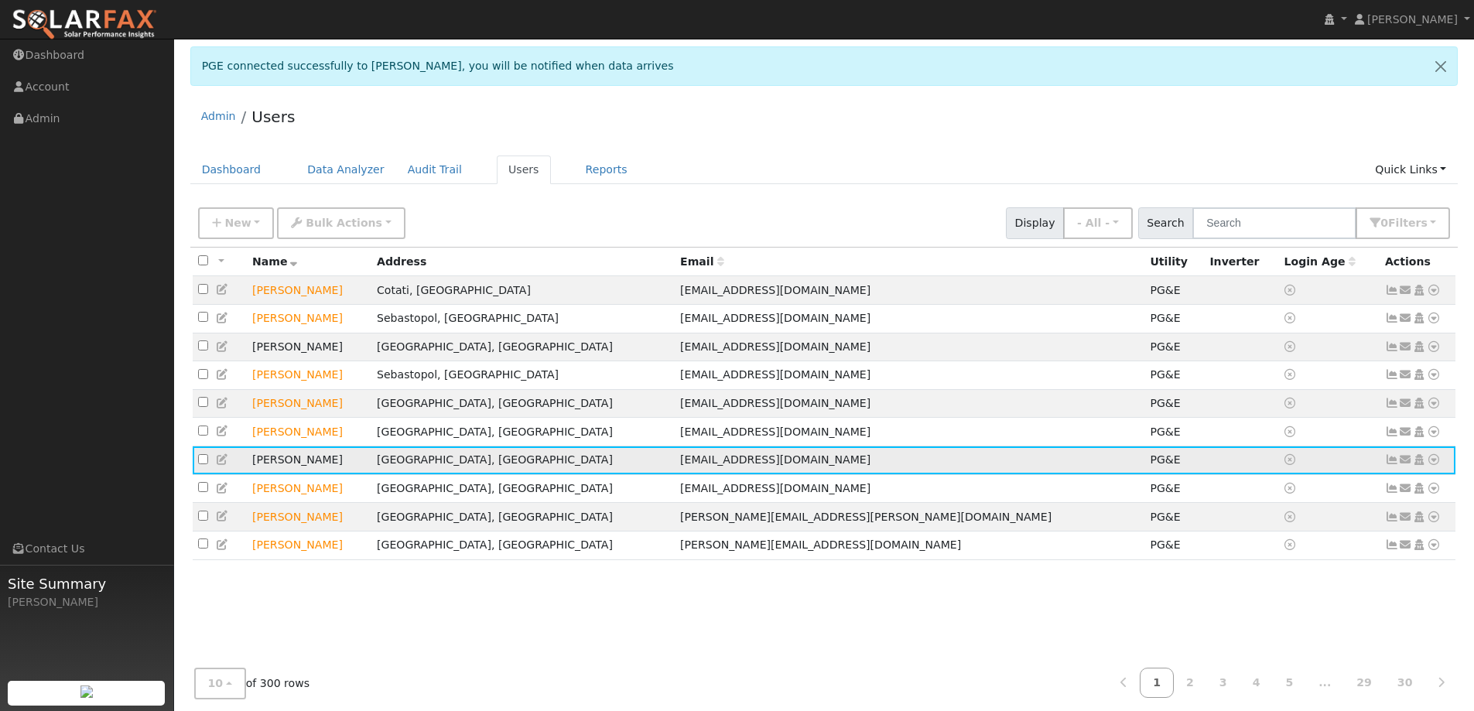
click at [1393, 465] on icon at bounding box center [1392, 459] width 14 height 11
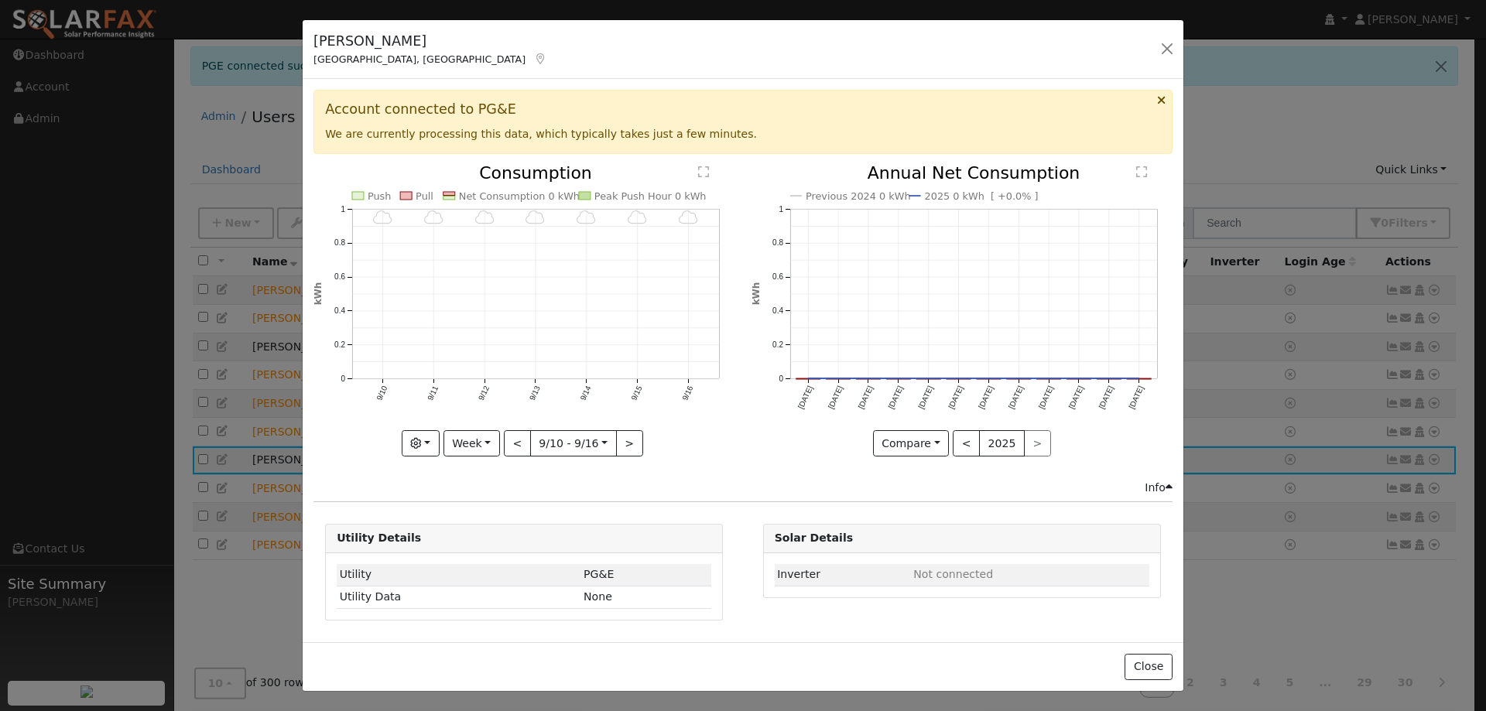
drag, startPoint x: 706, startPoint y: 128, endPoint x: 1099, endPoint y: 125, distance: 393.8
click at [1055, 133] on div "Account connected to PG&E We are currently processing this data, which typicall…" at bounding box center [742, 121] width 859 height 63
click at [1163, 43] on button "button" at bounding box center [1167, 49] width 22 height 22
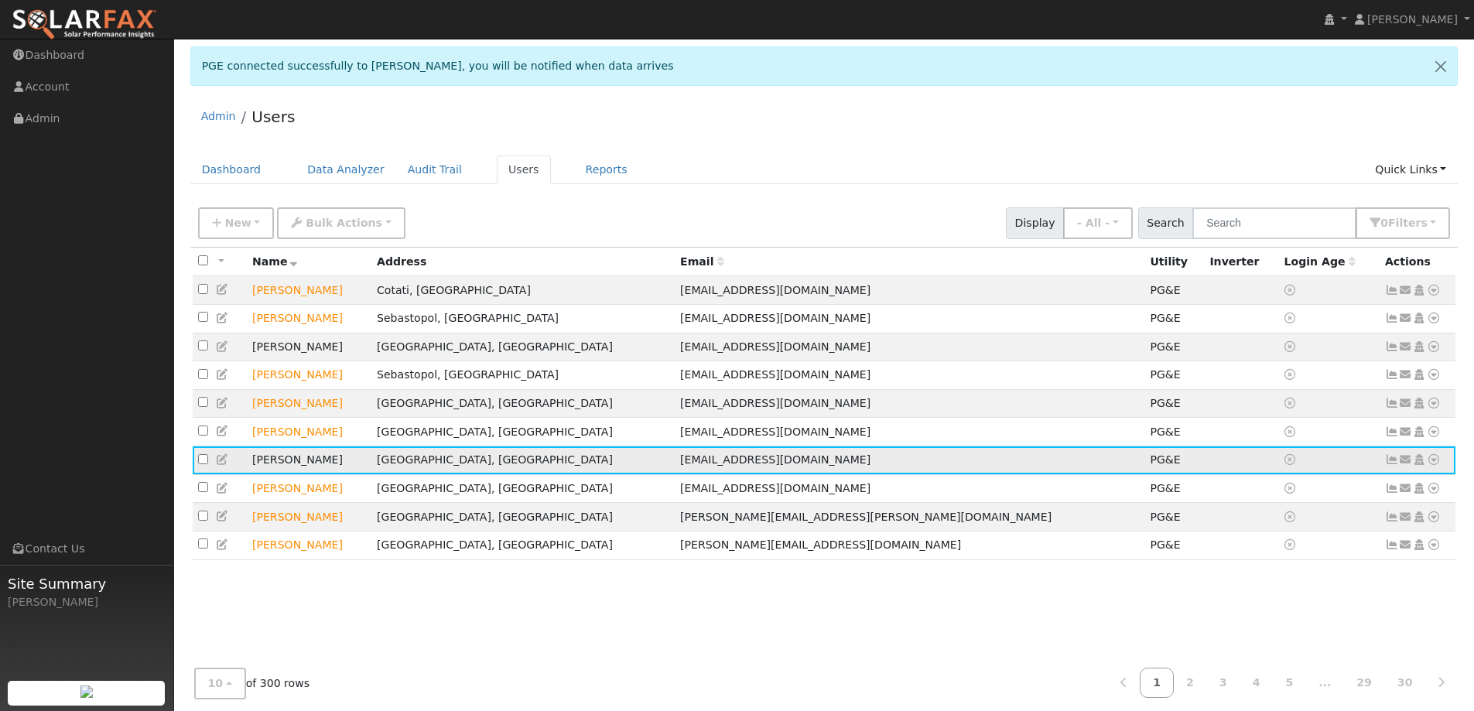
click at [1393, 464] on icon at bounding box center [1392, 459] width 14 height 11
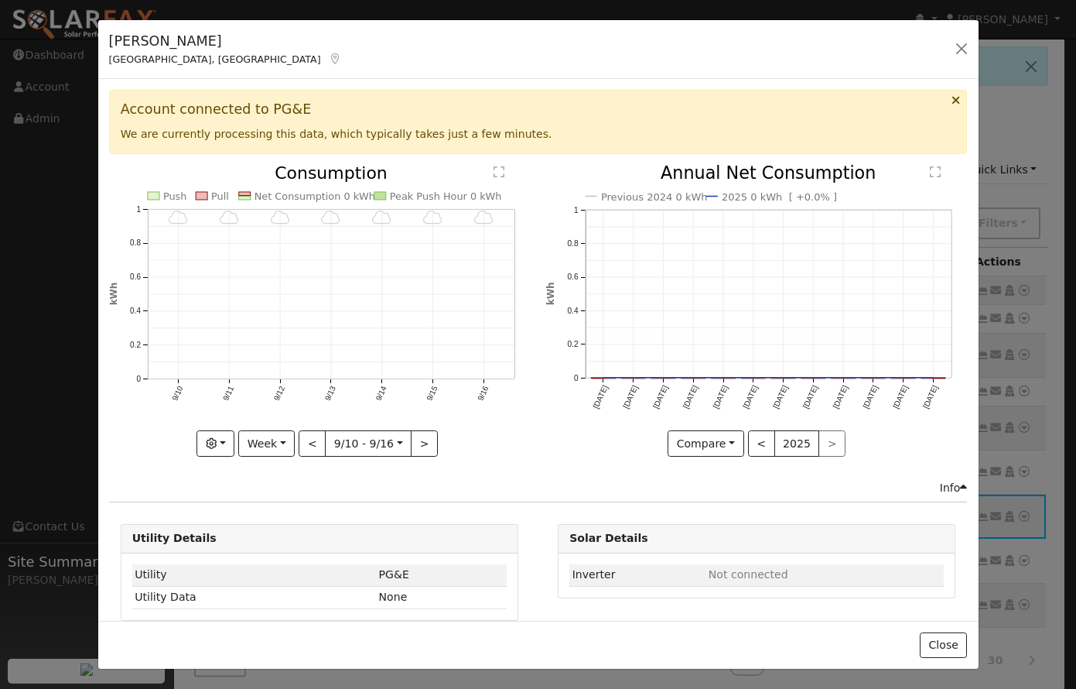
click at [952, 98] on icon at bounding box center [956, 100] width 9 height 12
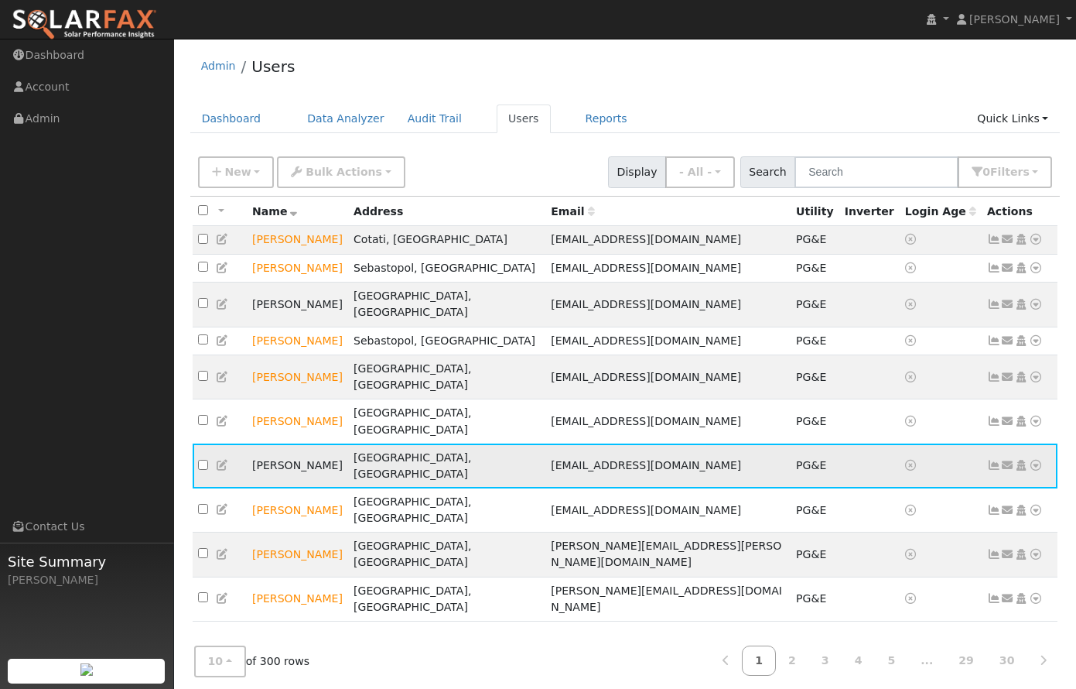
click at [302, 443] on td "[PERSON_NAME]" at bounding box center [297, 465] width 101 height 44
click at [995, 460] on icon at bounding box center [994, 465] width 14 height 11
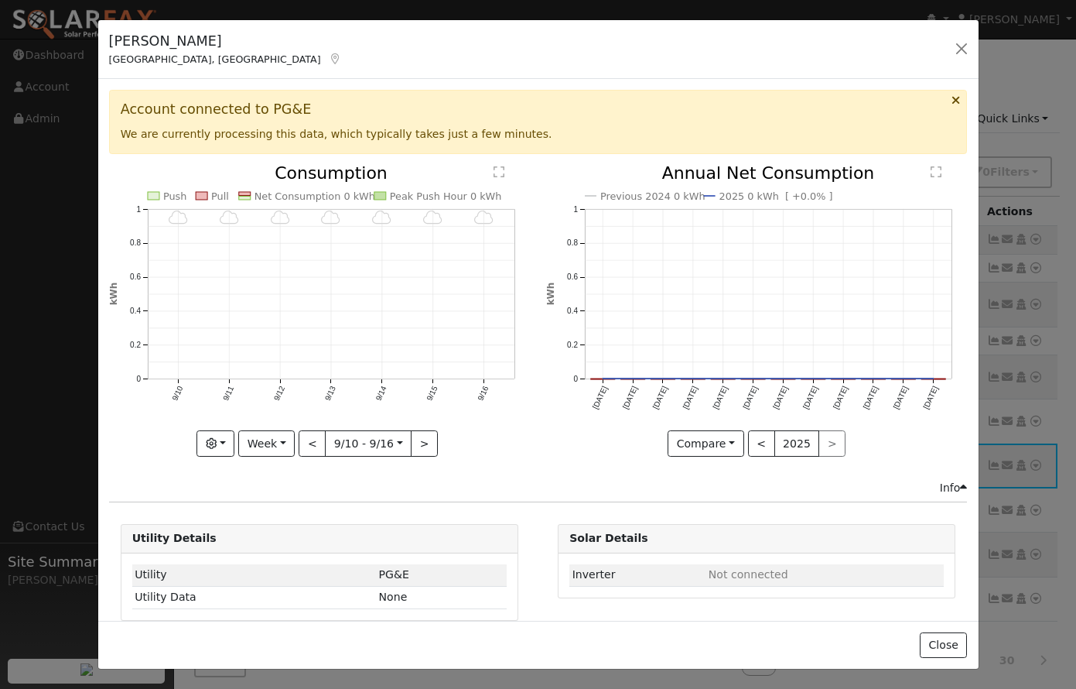
drag, startPoint x: 389, startPoint y: 112, endPoint x: 638, endPoint y: 135, distance: 250.1
click at [638, 135] on div "Account connected to PG&E We are currently processing this data, which typicall…" at bounding box center [538, 127] width 875 height 74
click at [638, 135] on div "Account connected to PG&E We are currently processing this data, which typicall…" at bounding box center [538, 121] width 859 height 63
click at [960, 50] on button "button" at bounding box center [962, 49] width 22 height 22
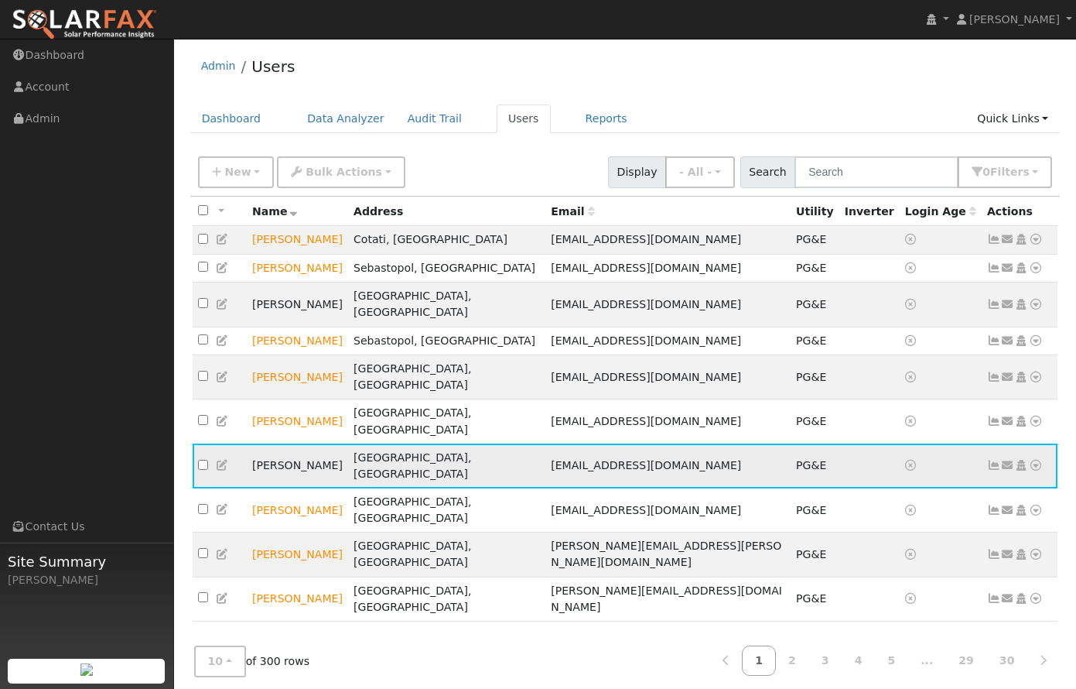
click at [991, 460] on icon at bounding box center [994, 465] width 14 height 11
click at [998, 460] on icon at bounding box center [994, 465] width 14 height 11
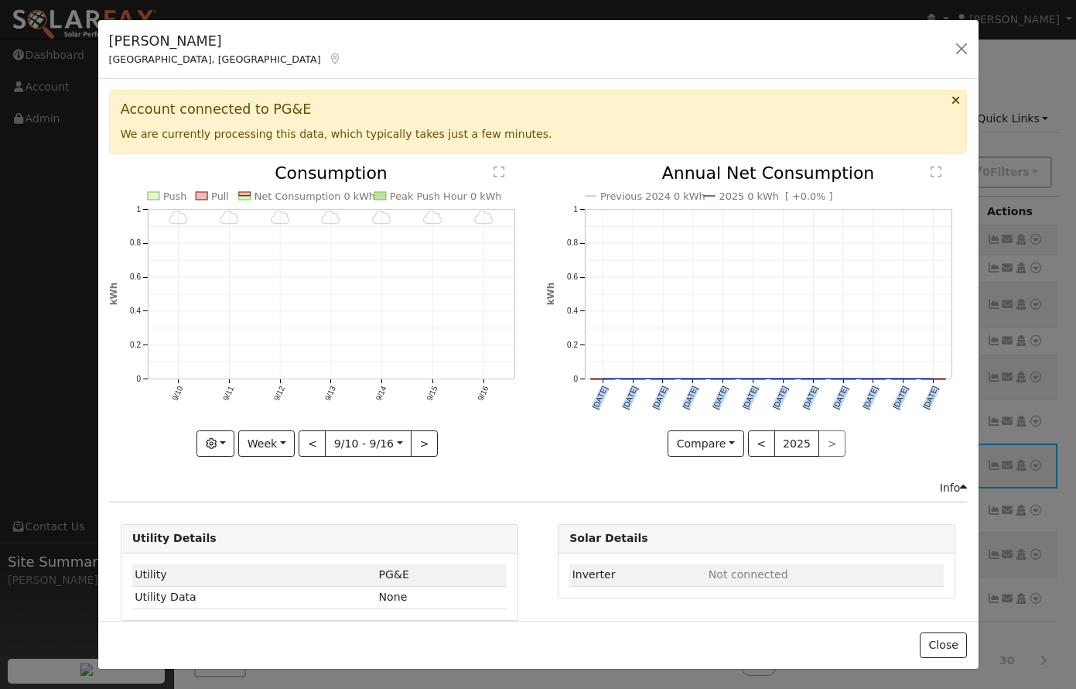
drag, startPoint x: 576, startPoint y: 400, endPoint x: 951, endPoint y: 398, distance: 374.5
click at [951, 398] on icon "Previous 2024 0 kWh 2025 0 kWh [ +0.0% ] Sep '24 Oct '24 Nov '24 Dec '24 Jan '2…" at bounding box center [756, 306] width 421 height 282
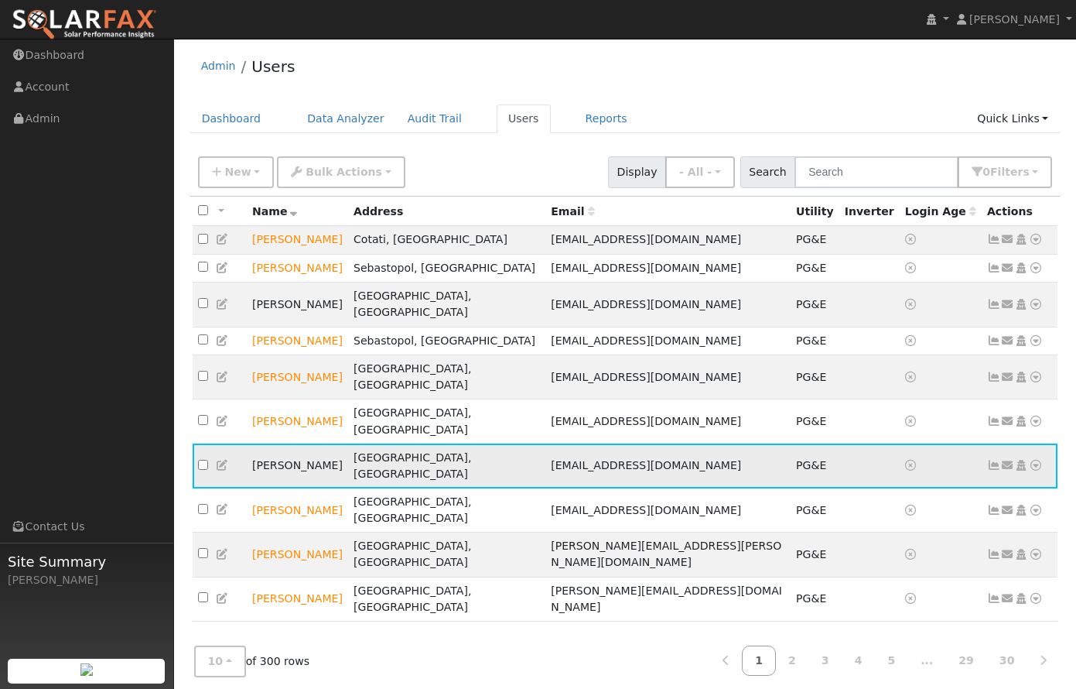
click at [997, 460] on icon at bounding box center [994, 465] width 14 height 11
click at [991, 460] on icon at bounding box center [994, 465] width 14 height 11
click at [990, 460] on icon at bounding box center [994, 465] width 14 height 11
